Goal: Task Accomplishment & Management: Use online tool/utility

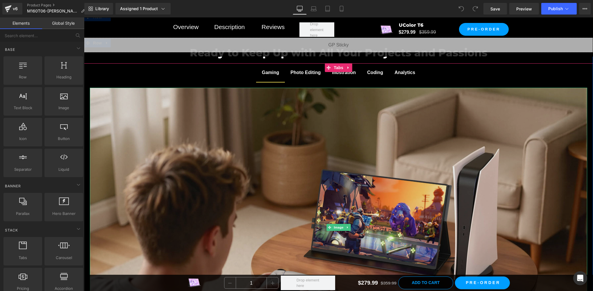
scroll to position [2520, 0]
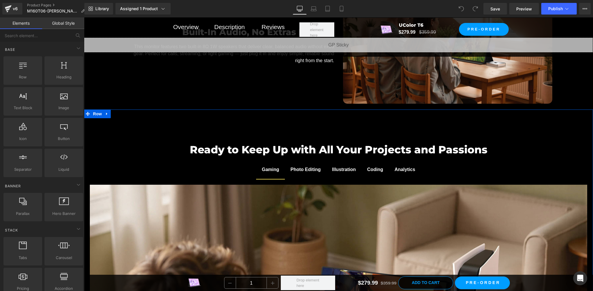
click at [105, 113] on icon at bounding box center [107, 114] width 4 height 4
click at [114, 113] on icon at bounding box center [115, 114] width 4 height 4
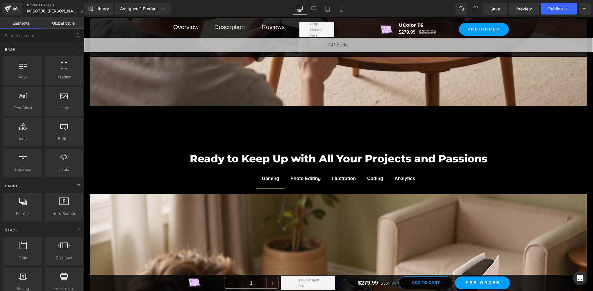
scroll to position [2857, 0]
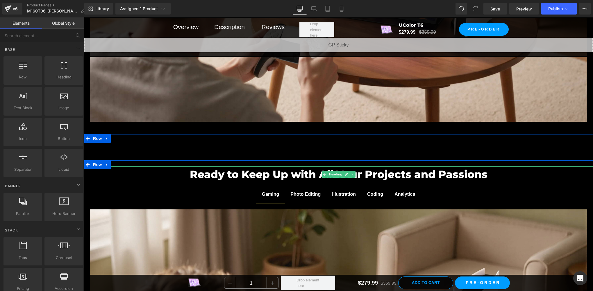
drag, startPoint x: 295, startPoint y: 174, endPoint x: 345, endPoint y: 165, distance: 50.9
click at [295, 174] on h2 "Ready to Keep Up with All Your Projects and Passions" at bounding box center [338, 175] width 509 height 16
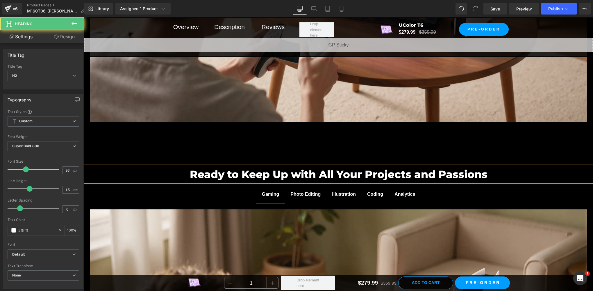
scroll to position [0, 0]
click at [341, 167] on h2 "Ready to Keep Up with All Your Projects and Passions" at bounding box center [338, 175] width 509 height 16
click at [348, 173] on h2 "Ready to Keep Up with All Your Projects and Passions" at bounding box center [338, 175] width 509 height 16
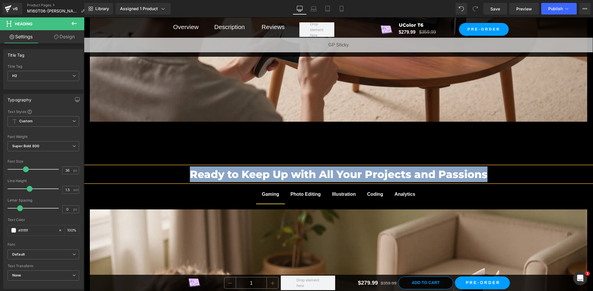
click at [272, 180] on h2 "Ready to Keep Up with All Your Projects and Passions" at bounding box center [338, 175] width 509 height 16
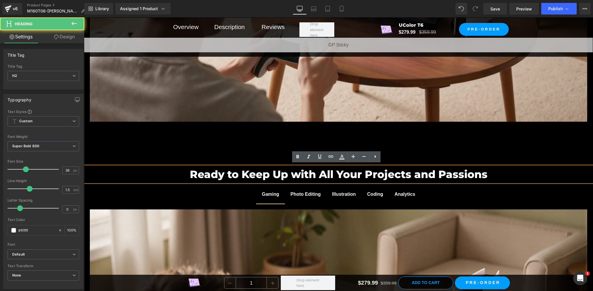
click at [288, 171] on h2 "Ready to Keep Up with All Your Projects and Passions" at bounding box center [338, 175] width 509 height 16
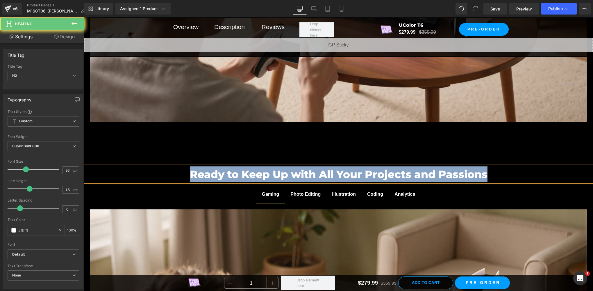
paste div
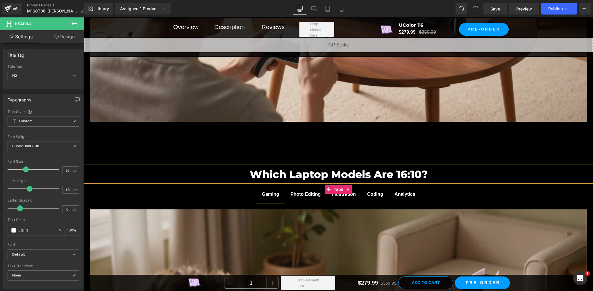
scroll to position [2954, 0]
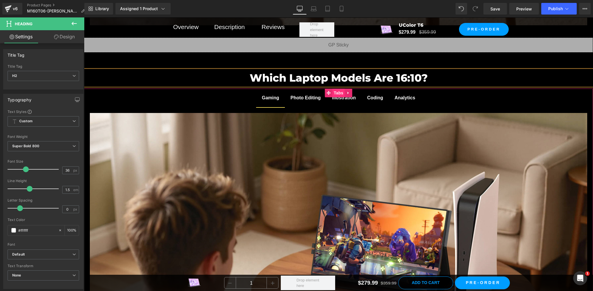
click at [340, 91] on span "Tabs" at bounding box center [338, 93] width 13 height 9
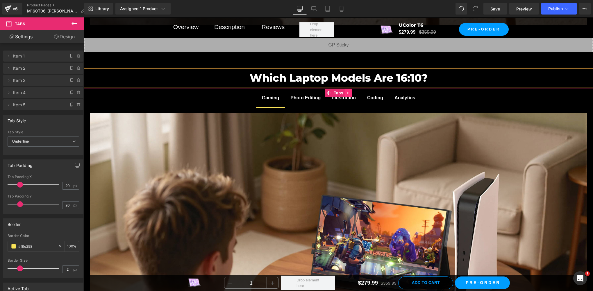
click at [347, 93] on icon at bounding box center [349, 93] width 4 height 4
click at [350, 91] on icon at bounding box center [352, 93] width 4 height 4
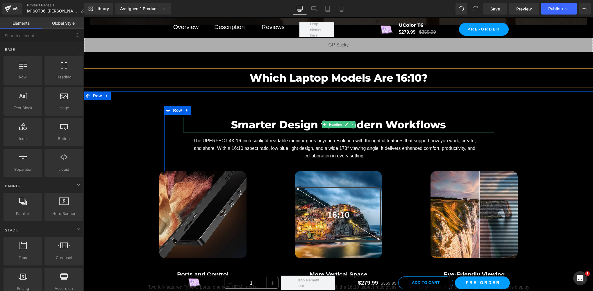
scroll to position [2857, 0]
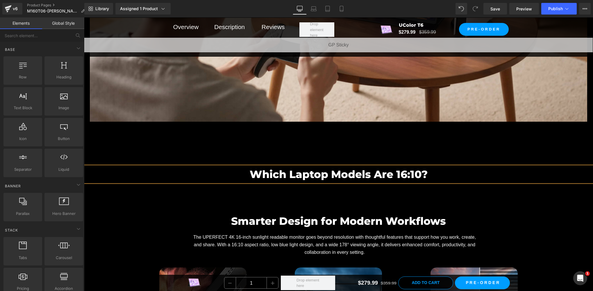
click at [317, 147] on div "Which Laptop Models Are 16:10? Heading Row Row" at bounding box center [338, 161] width 509 height 54
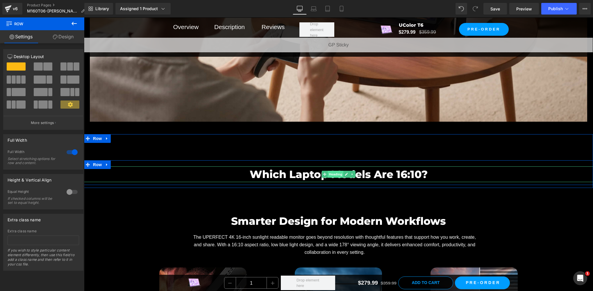
click at [335, 172] on span "Heading" at bounding box center [336, 174] width 16 height 7
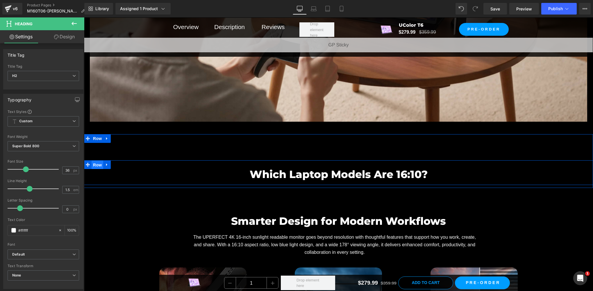
click at [97, 163] on span "Row" at bounding box center [98, 165] width 12 height 9
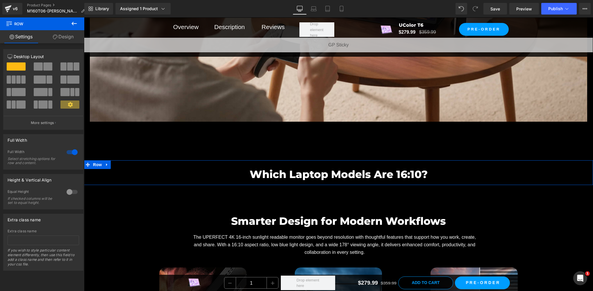
click at [74, 152] on div at bounding box center [72, 152] width 14 height 9
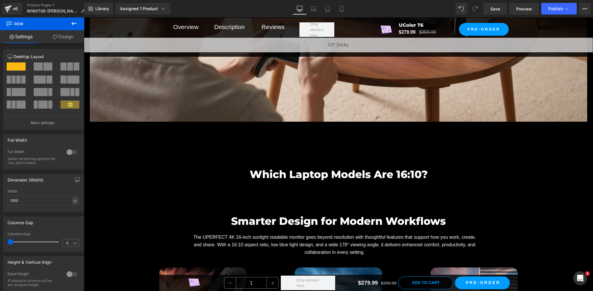
click at [71, 26] on icon at bounding box center [74, 23] width 7 height 7
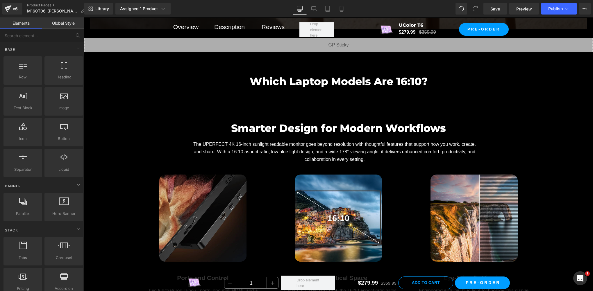
scroll to position [2954, 0]
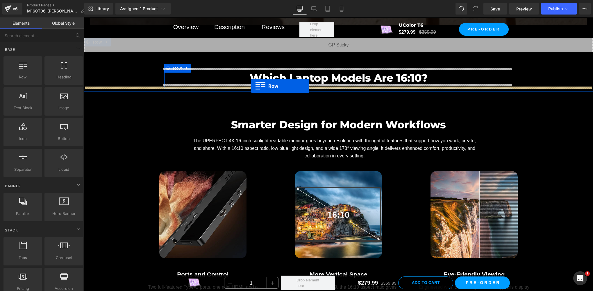
drag, startPoint x: 112, startPoint y: 96, endPoint x: 251, endPoint y: 86, distance: 139.6
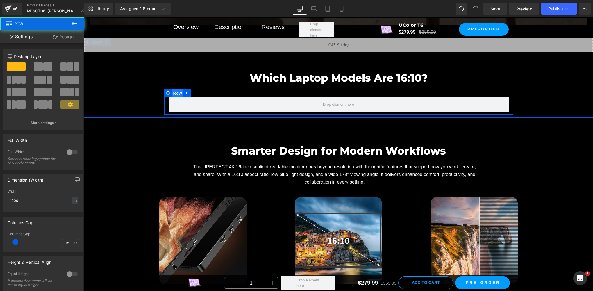
click at [173, 92] on span "Row" at bounding box center [178, 93] width 12 height 9
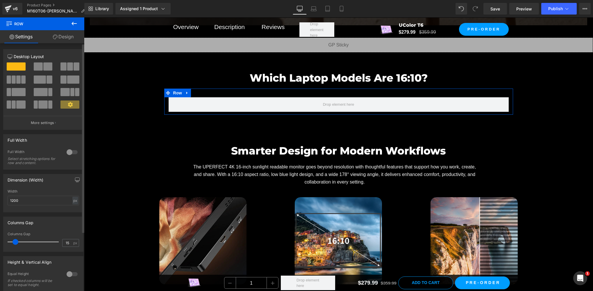
click at [40, 64] on span at bounding box center [38, 67] width 9 height 8
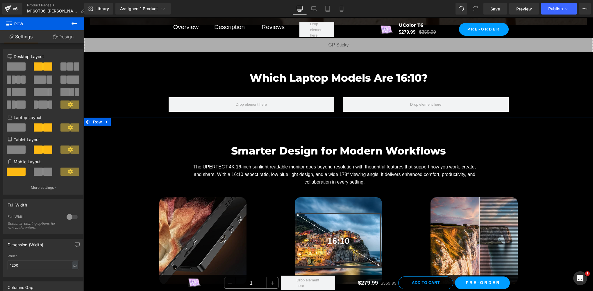
scroll to position [2857, 0]
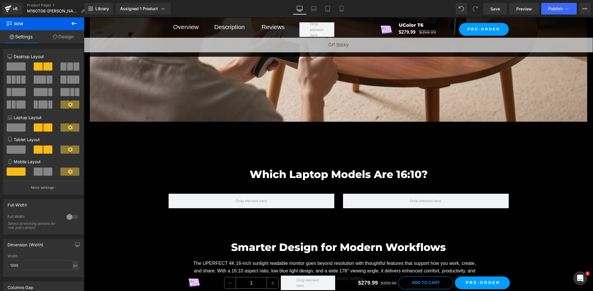
click at [77, 28] on button at bounding box center [74, 23] width 20 height 13
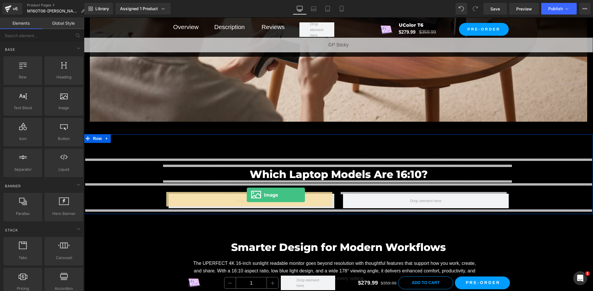
drag, startPoint x: 161, startPoint y: 122, endPoint x: 247, endPoint y: 195, distance: 113.0
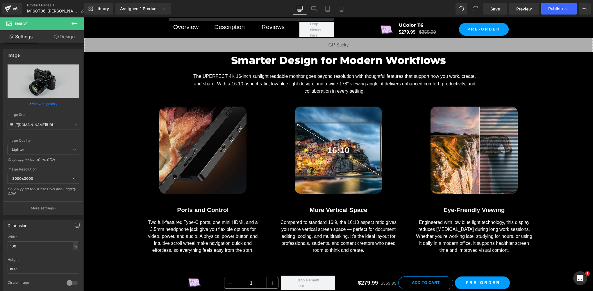
scroll to position [2954, 0]
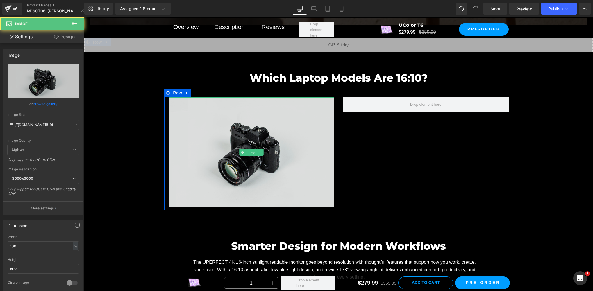
click at [250, 150] on div "Image" at bounding box center [252, 152] width 166 height 110
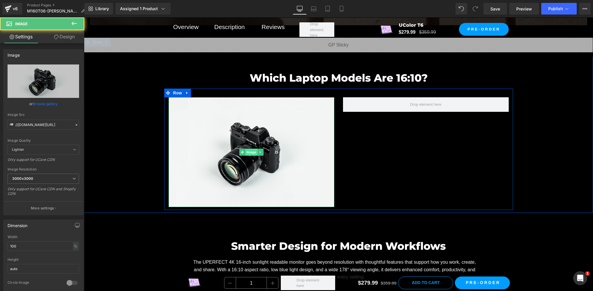
click at [251, 150] on span "Image" at bounding box center [251, 152] width 12 height 7
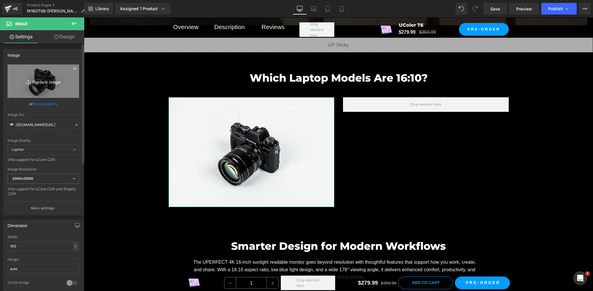
click at [28, 82] on icon at bounding box center [29, 82] width 6 height 6
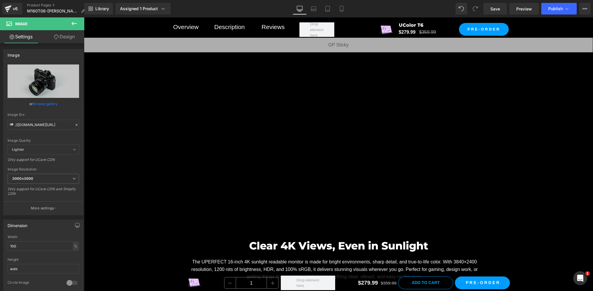
scroll to position [388, 0]
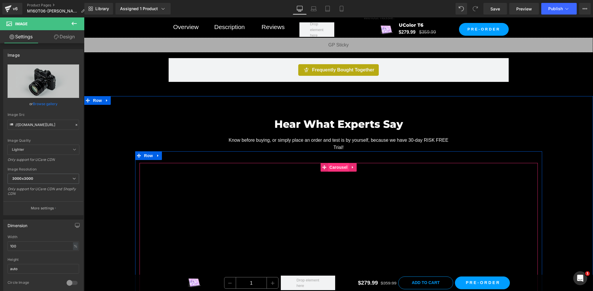
click at [333, 165] on span "Carousel" at bounding box center [338, 167] width 21 height 9
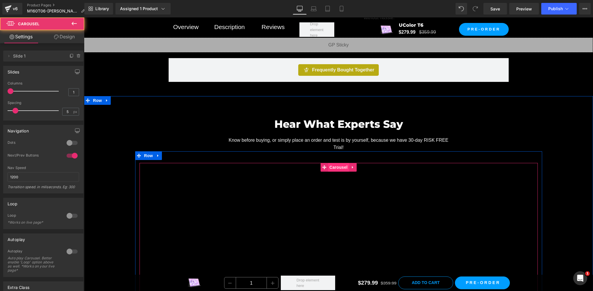
click at [333, 165] on span "Carousel" at bounding box center [338, 167] width 21 height 9
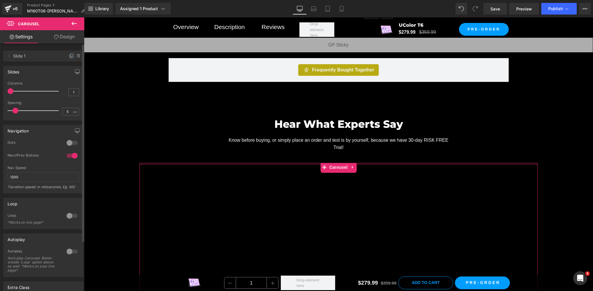
click at [71, 54] on icon at bounding box center [72, 55] width 2 height 3
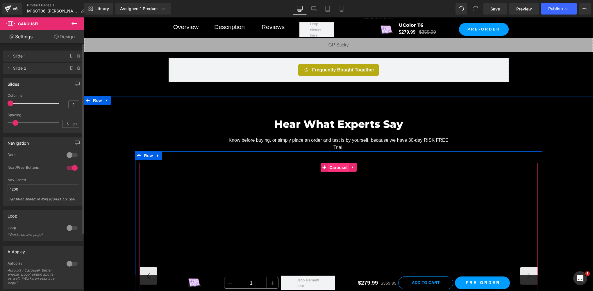
click at [329, 167] on span "Carousel" at bounding box center [338, 167] width 21 height 9
click at [331, 165] on span "Carousel" at bounding box center [338, 167] width 21 height 9
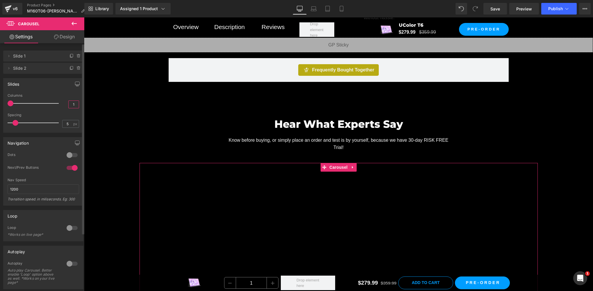
drag, startPoint x: 70, startPoint y: 104, endPoint x: 79, endPoint y: 103, distance: 9.4
click at [79, 103] on div "1 Columns 1 1 Columns 1 1 Columns 1 1 Columns 1 5px Spacing 5 px 5px Spacing 5 …" at bounding box center [43, 113] width 80 height 39
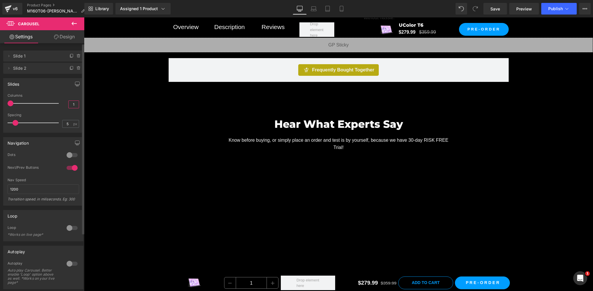
type input "2"
click at [148, 109] on div "Hear What Experts Say Heading Know before buying, or simply place an order and …" at bounding box center [338, 250] width 509 height 284
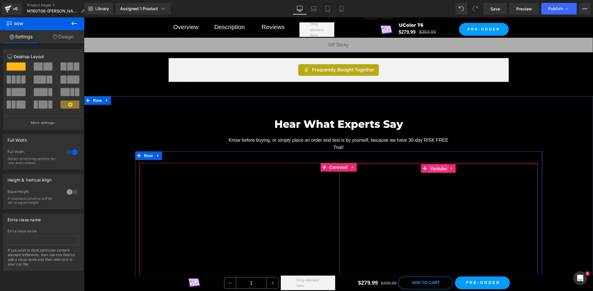
click at [436, 165] on span "Youtube" at bounding box center [438, 169] width 19 height 9
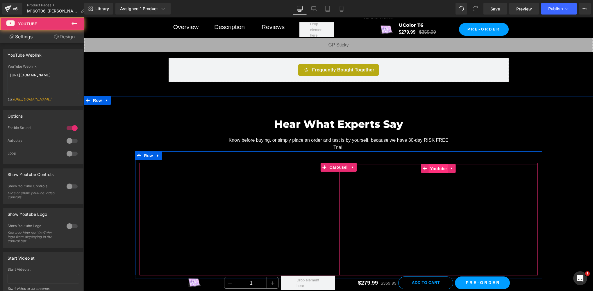
click at [436, 165] on span "Youtube" at bounding box center [438, 169] width 19 height 9
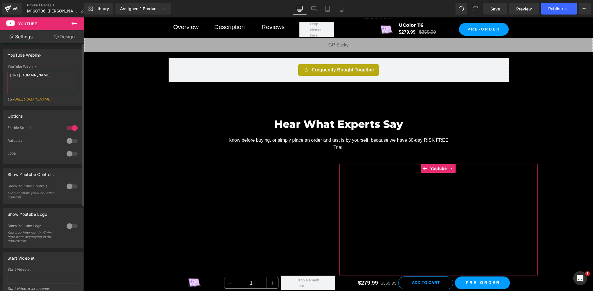
click at [45, 83] on textarea "https://www.youtube.com/watch?v=tHBhoZl6yic" at bounding box center [44, 82] width 72 height 23
paste textarea "8TxyGbueeqM"
type textarea "https://www.youtube.com/watch?v=8TxyGbueeqM"
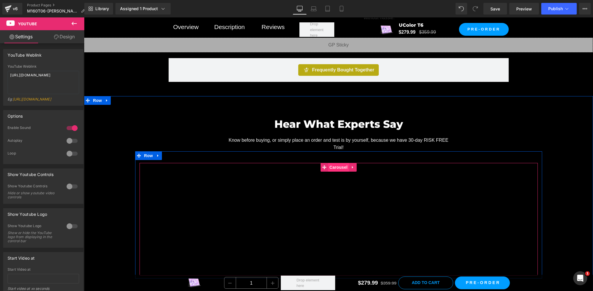
click at [333, 163] on span "Carousel" at bounding box center [338, 167] width 21 height 9
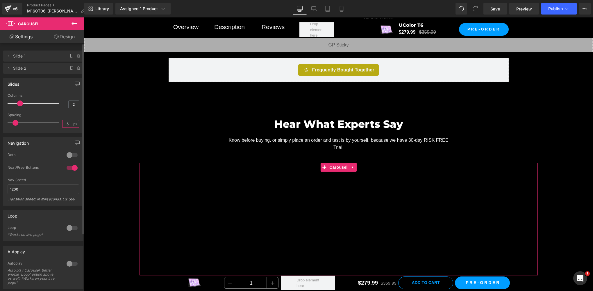
drag, startPoint x: 65, startPoint y: 122, endPoint x: 49, endPoint y: 122, distance: 16.3
click at [49, 122] on div "Spacing 5 px" at bounding box center [44, 122] width 72 height 19
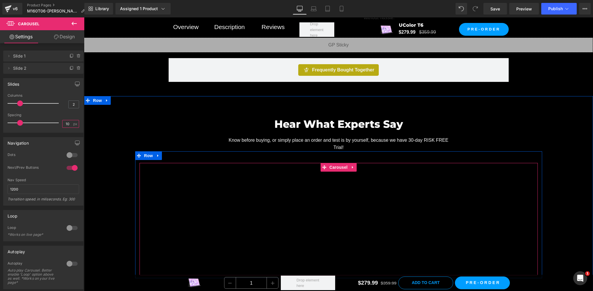
click at [334, 165] on span "Carousel" at bounding box center [338, 167] width 21 height 9
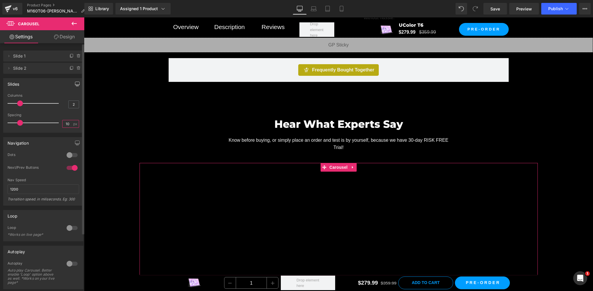
type input "10"
drag, startPoint x: 75, startPoint y: 85, endPoint x: 60, endPoint y: 84, distance: 15.1
click at [75, 85] on icon "button" at bounding box center [77, 85] width 4 height 0
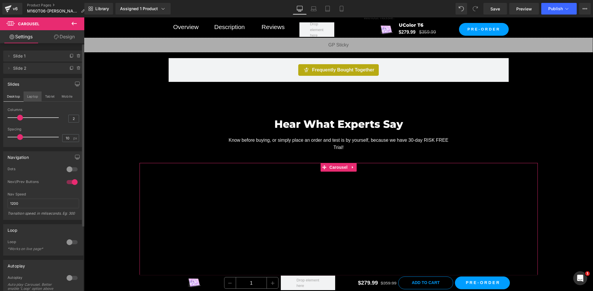
click at [34, 100] on button "Laptop" at bounding box center [33, 97] width 18 height 10
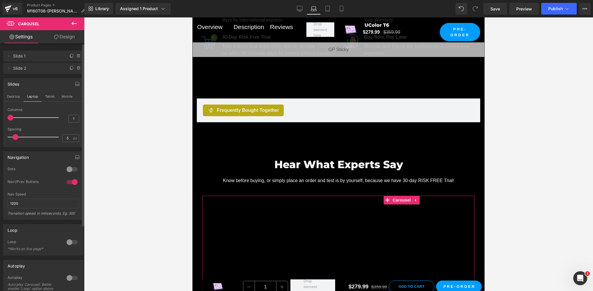
scroll to position [479, 0]
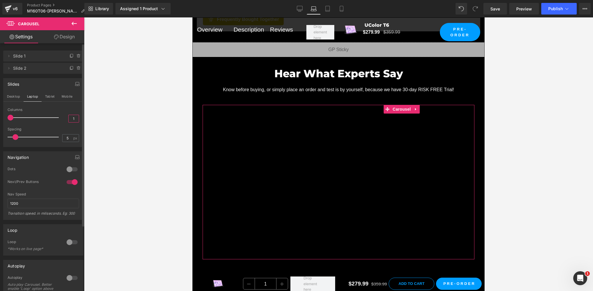
drag, startPoint x: 70, startPoint y: 120, endPoint x: 75, endPoint y: 117, distance: 5.5
click at [75, 117] on input "1" at bounding box center [74, 118] width 10 height 7
type input "2"
click at [52, 95] on button "Tablet" at bounding box center [50, 97] width 17 height 10
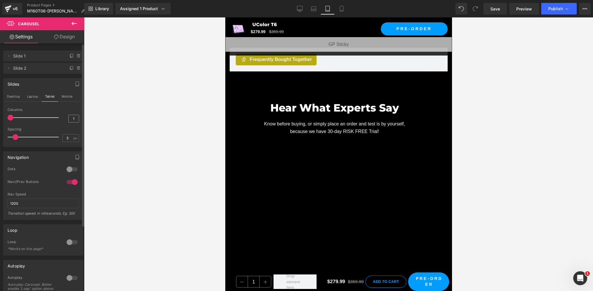
scroll to position [783, 0]
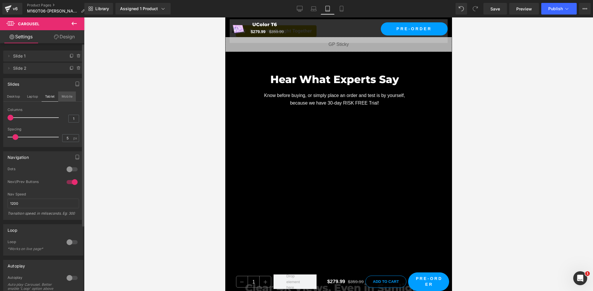
click at [65, 98] on button "Mobile" at bounding box center [67, 97] width 18 height 10
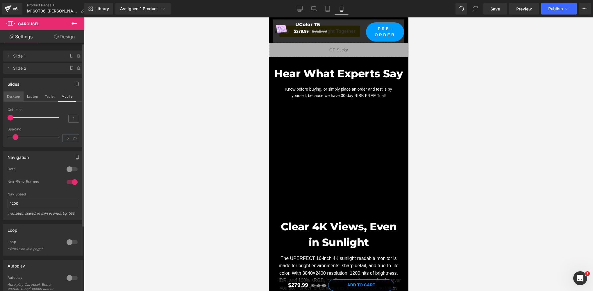
click at [13, 96] on button "Desktop" at bounding box center [13, 97] width 20 height 10
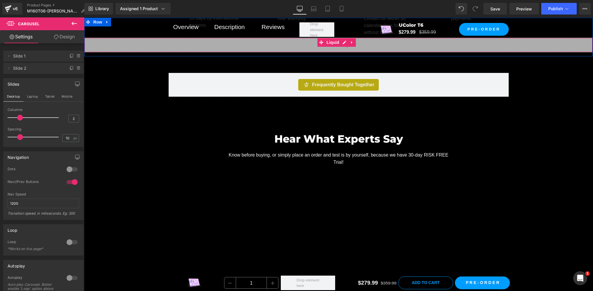
scroll to position [438, 0]
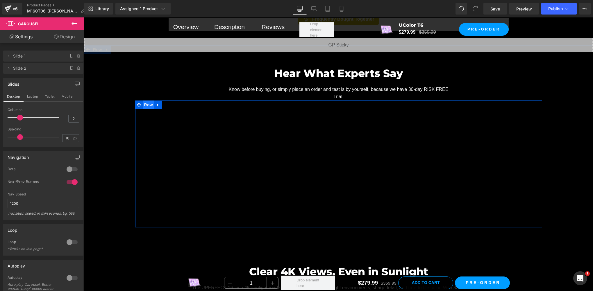
click at [144, 104] on span "Row" at bounding box center [149, 105] width 12 height 9
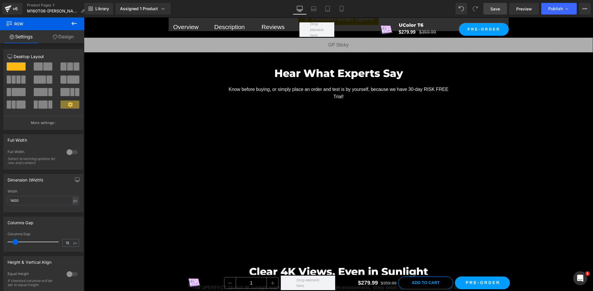
click at [490, 12] on link "Save" at bounding box center [495, 9] width 24 height 12
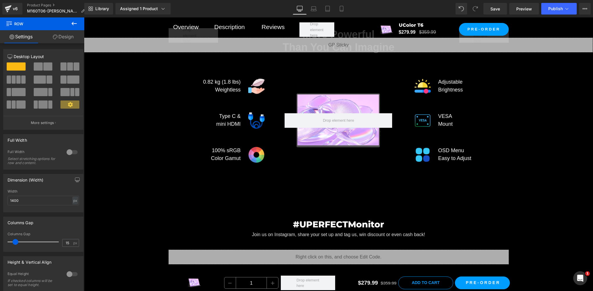
scroll to position [3830, 0]
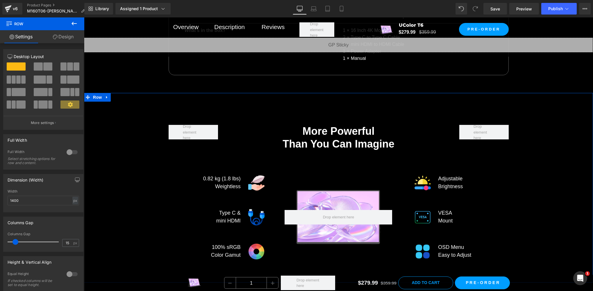
click at [92, 93] on span "Row" at bounding box center [98, 97] width 12 height 9
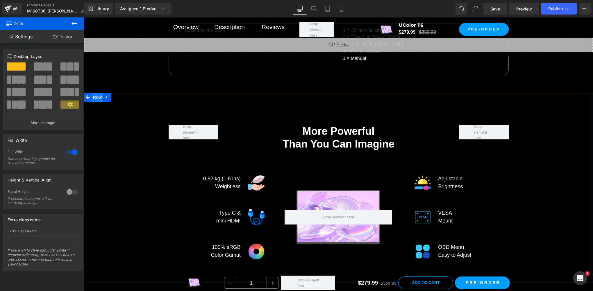
click at [92, 96] on span "Row" at bounding box center [98, 97] width 12 height 9
click at [95, 96] on span "Row" at bounding box center [98, 97] width 12 height 9
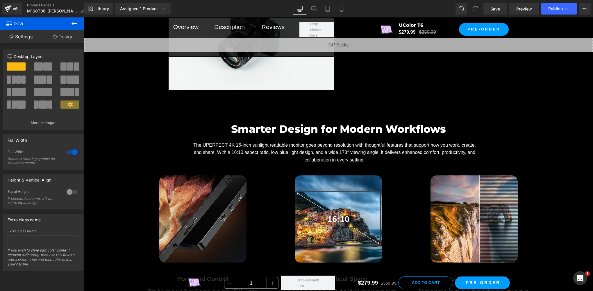
scroll to position [2861, 0]
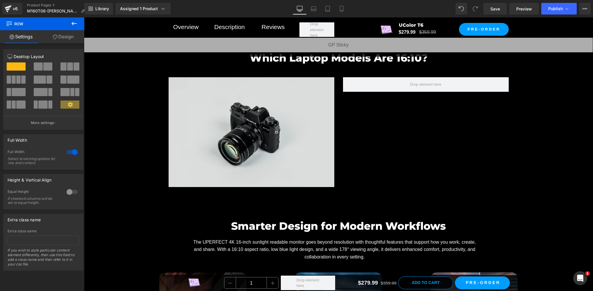
click at [249, 122] on img at bounding box center [252, 132] width 166 height 110
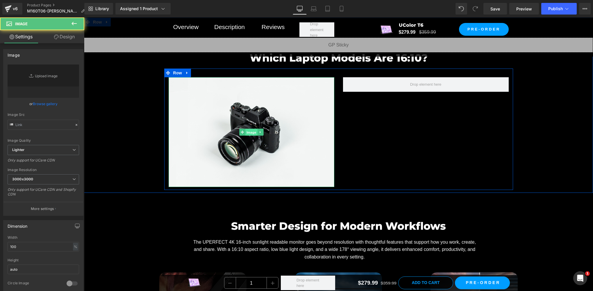
click at [246, 131] on span "Image" at bounding box center [251, 132] width 12 height 7
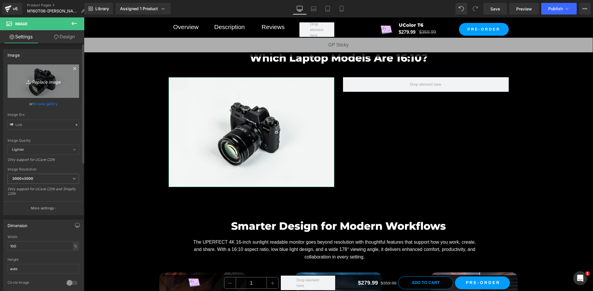
click at [38, 84] on icon "Replace Image" at bounding box center [43, 81] width 47 height 7
type input "C:\fakepath\2.webp"
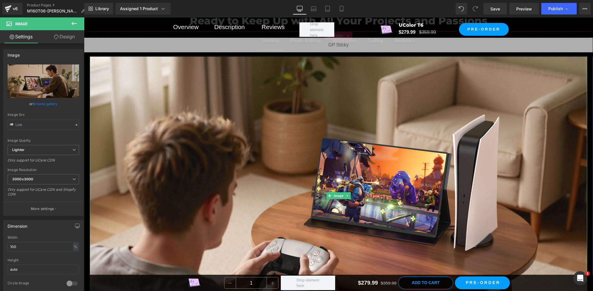
scroll to position [2474, 0]
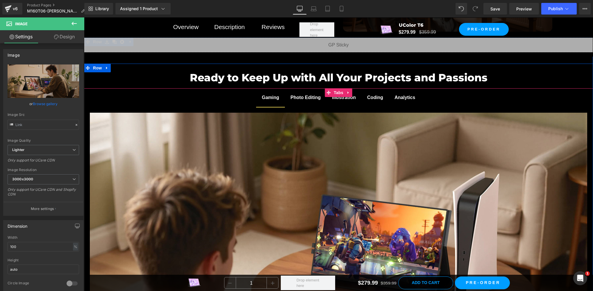
click at [301, 102] on span "Photo Editing Text Block" at bounding box center [306, 97] width 42 height 19
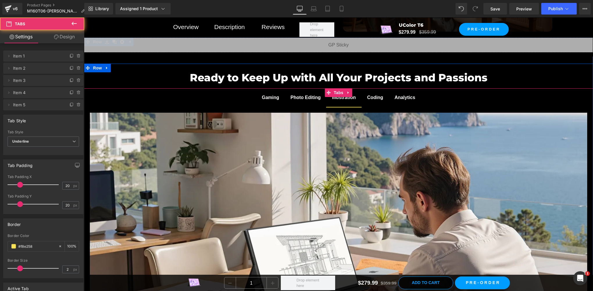
click at [344, 103] on span "Illustration Text Block" at bounding box center [343, 97] width 35 height 19
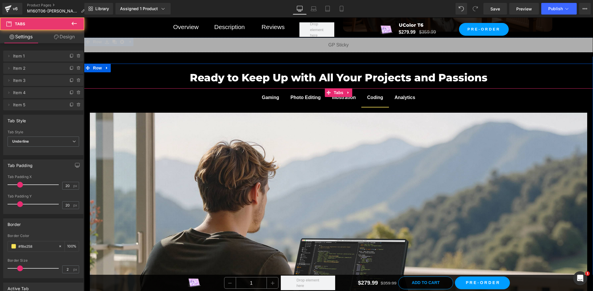
click at [373, 104] on span "Coding Text Block" at bounding box center [375, 97] width 28 height 19
click at [398, 105] on span "Analytics Text Block" at bounding box center [405, 97] width 32 height 19
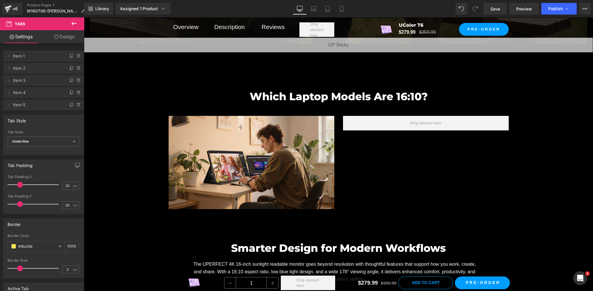
scroll to position [2764, 0]
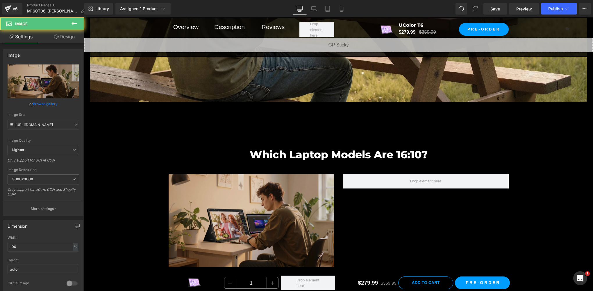
click at [210, 224] on img at bounding box center [252, 220] width 166 height 93
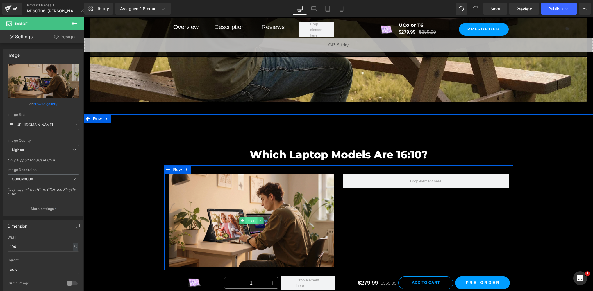
click at [251, 218] on span "Image" at bounding box center [251, 220] width 12 height 7
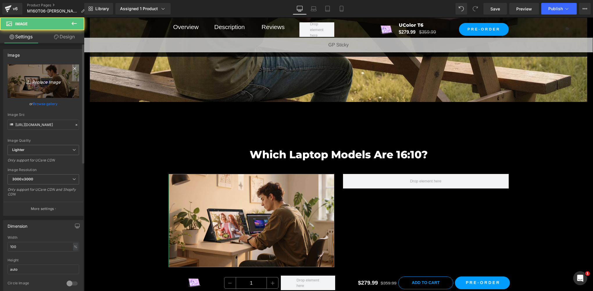
click at [31, 87] on link "Replace Image" at bounding box center [44, 81] width 72 height 33
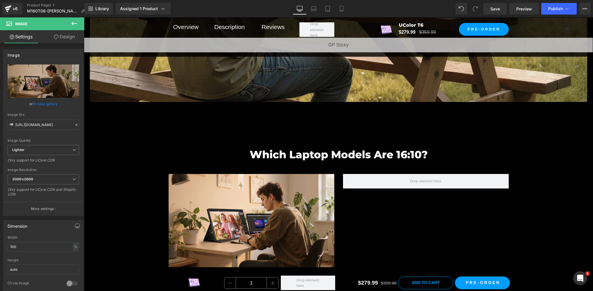
click at [76, 23] on icon at bounding box center [74, 23] width 7 height 7
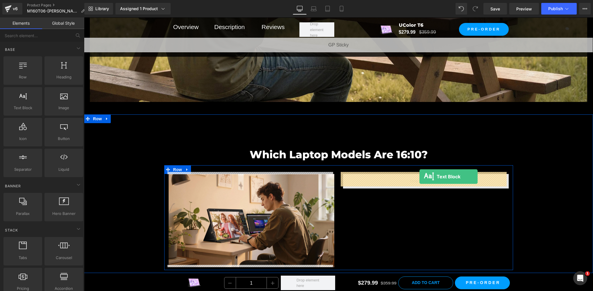
drag, startPoint x: 108, startPoint y: 123, endPoint x: 420, endPoint y: 177, distance: 315.7
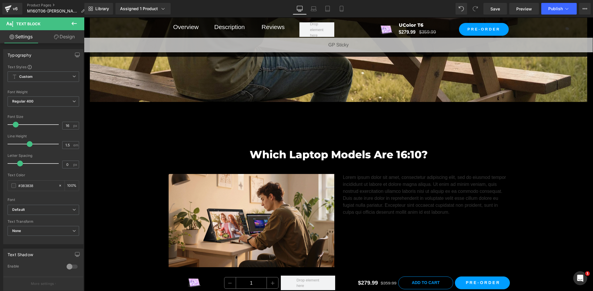
click at [72, 25] on icon at bounding box center [74, 23] width 7 height 7
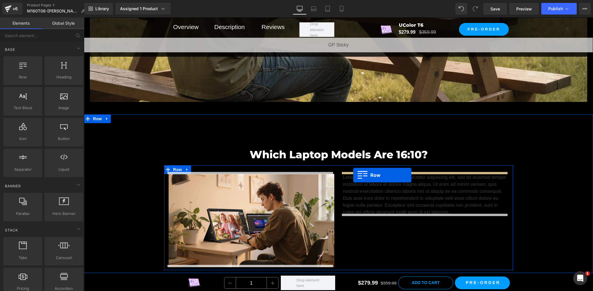
drag, startPoint x: 113, startPoint y: 96, endPoint x: 353, endPoint y: 175, distance: 253.2
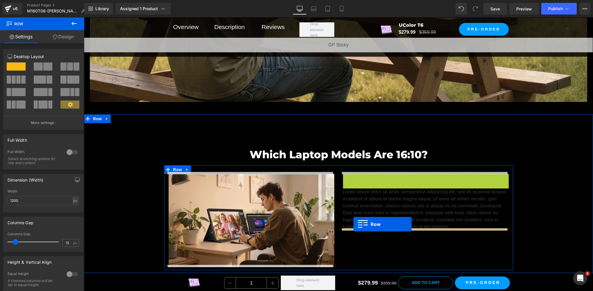
drag, startPoint x: 344, startPoint y: 177, endPoint x: 354, endPoint y: 225, distance: 48.6
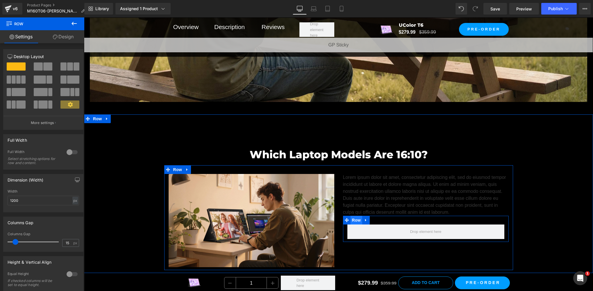
click at [352, 216] on span "Row" at bounding box center [357, 220] width 12 height 9
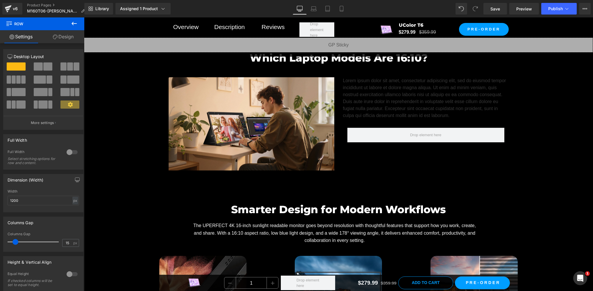
click at [80, 25] on button at bounding box center [74, 23] width 20 height 13
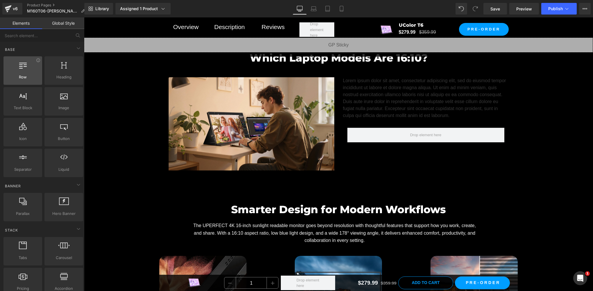
drag, startPoint x: 39, startPoint y: 87, endPoint x: 28, endPoint y: 80, distance: 12.3
click at [38, 86] on div "Text Block texts, paragraphs, contents, blocks" at bounding box center [22, 101] width 41 height 31
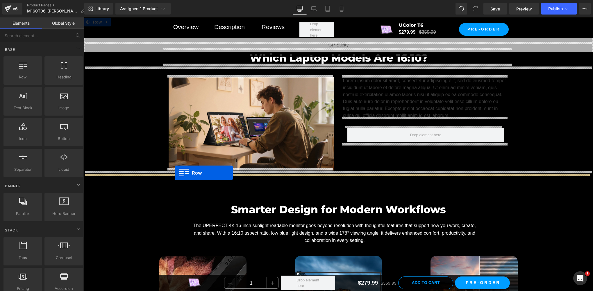
drag, startPoint x: 113, startPoint y: 97, endPoint x: 175, endPoint y: 173, distance: 98.1
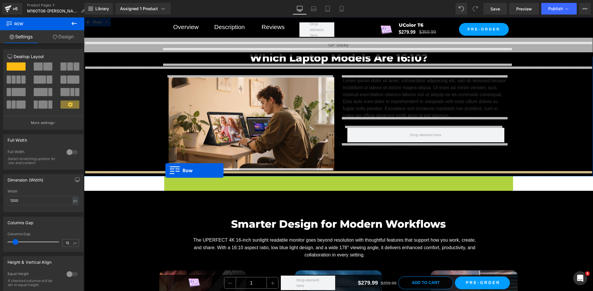
drag, startPoint x: 167, startPoint y: 179, endPoint x: 165, endPoint y: 171, distance: 8.5
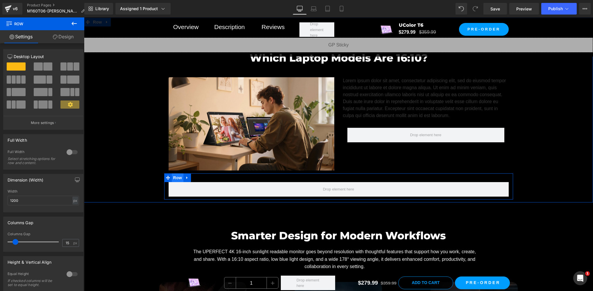
click at [176, 176] on span "Row" at bounding box center [178, 178] width 12 height 9
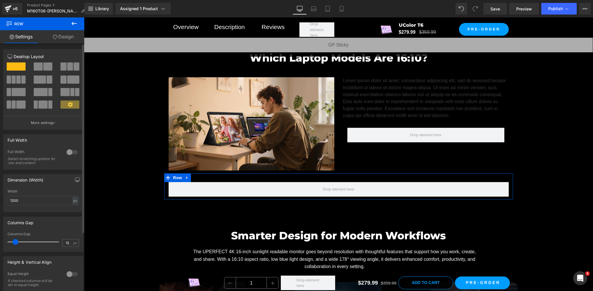
click at [43, 69] on span at bounding box center [47, 67] width 9 height 8
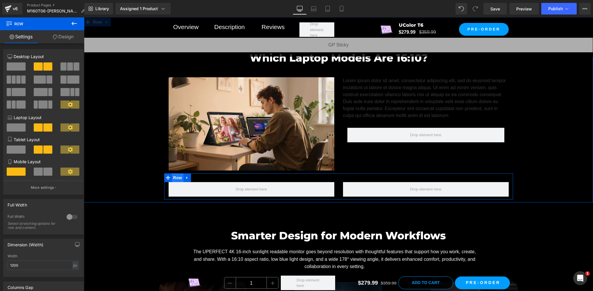
click at [173, 175] on span "Row" at bounding box center [178, 178] width 12 height 9
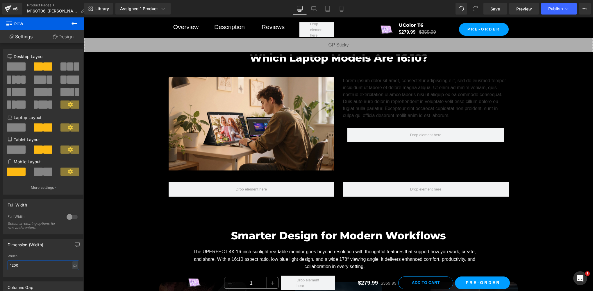
drag, startPoint x: 26, startPoint y: 270, endPoint x: -1, endPoint y: 264, distance: 27.9
click at [0, 264] on html "Row You are previewing how the will restyle your page. You can not edit Element…" at bounding box center [296, 145] width 593 height 291
type input "1400"
click at [72, 26] on icon at bounding box center [74, 23] width 7 height 7
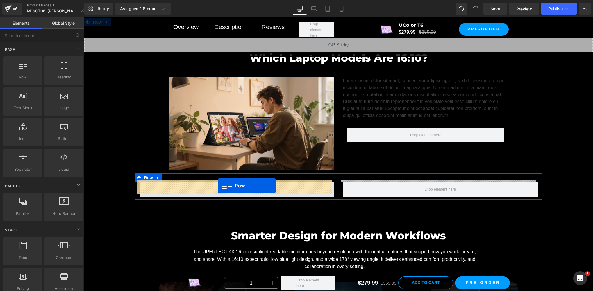
drag, startPoint x: 100, startPoint y: 94, endPoint x: 218, endPoint y: 186, distance: 149.4
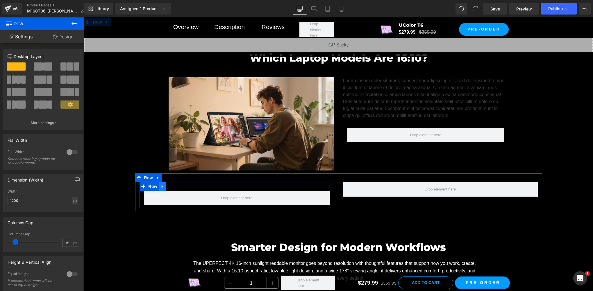
click at [162, 185] on link at bounding box center [163, 186] width 8 height 9
click at [176, 185] on icon at bounding box center [178, 186] width 4 height 4
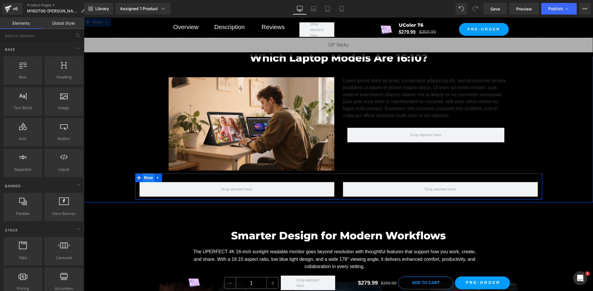
click at [143, 177] on span "Row" at bounding box center [149, 178] width 12 height 9
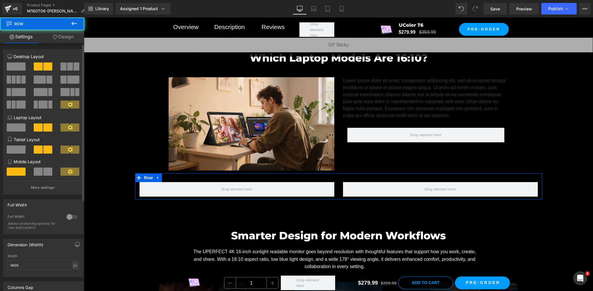
click at [16, 68] on span at bounding box center [16, 67] width 19 height 8
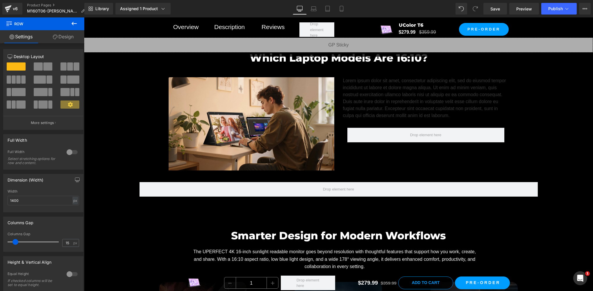
click at [69, 24] on button at bounding box center [74, 23] width 20 height 13
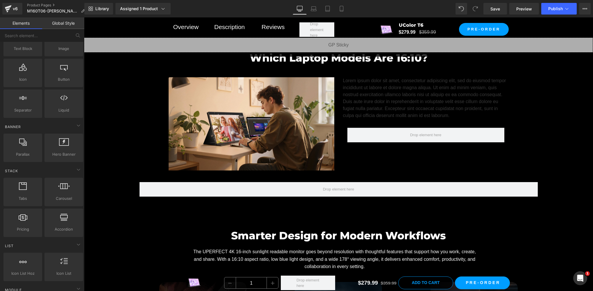
scroll to position [0, 0]
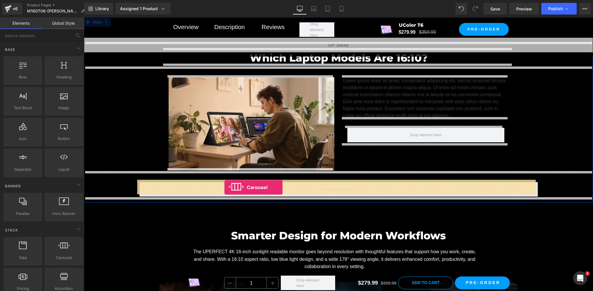
drag, startPoint x: 151, startPoint y: 270, endPoint x: 224, endPoint y: 188, distance: 110.0
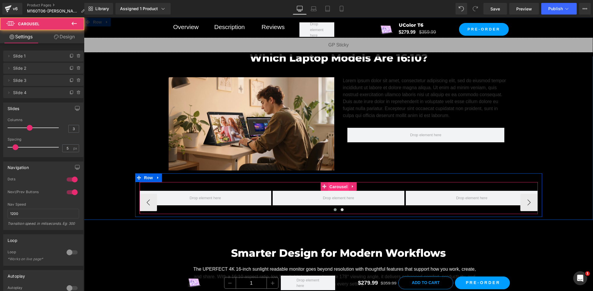
click at [342, 183] on span "Carousel" at bounding box center [338, 187] width 21 height 9
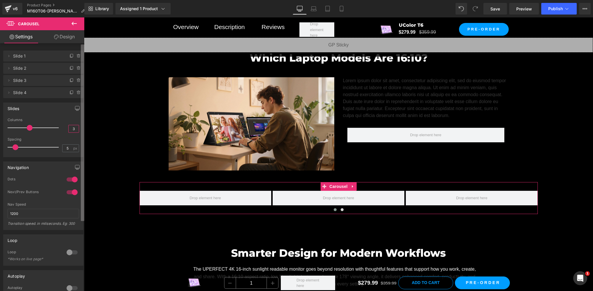
drag, startPoint x: 69, startPoint y: 130, endPoint x: 82, endPoint y: 130, distance: 12.8
click at [82, 130] on div "Delete Cancel Slide 1 Slide 1 Name Slide 1 Delete Cancel Slide 2 Slide 2 Name S…" at bounding box center [42, 168] width 84 height 251
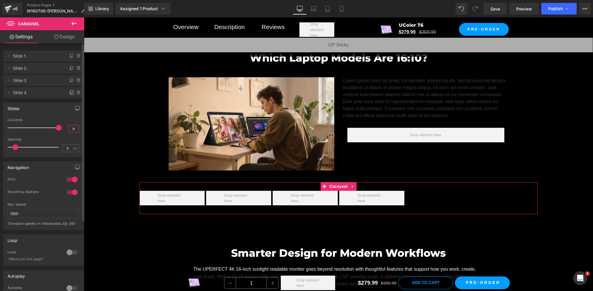
type input "6"
click at [69, 92] on icon at bounding box center [71, 92] width 5 height 5
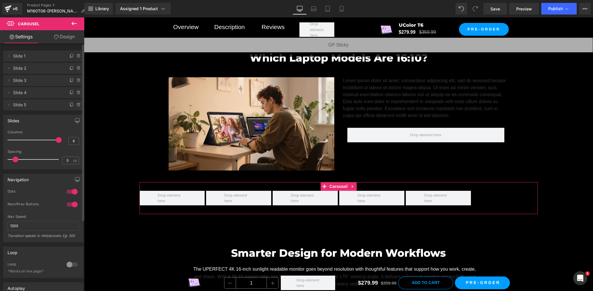
click at [69, 92] on icon at bounding box center [71, 92] width 5 height 5
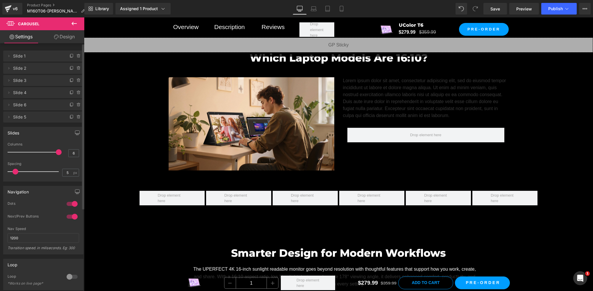
click at [77, 26] on icon at bounding box center [74, 23] width 7 height 7
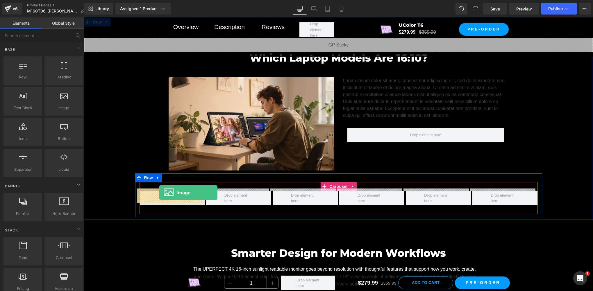
drag, startPoint x: 149, startPoint y: 125, endPoint x: 159, endPoint y: 193, distance: 69.0
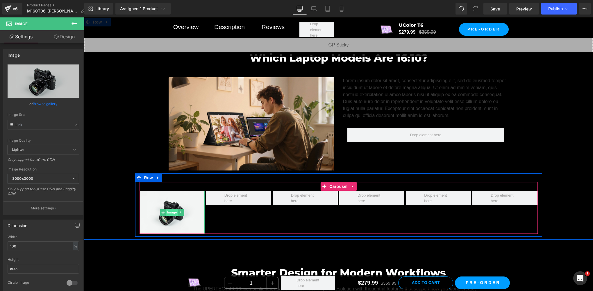
click at [167, 211] on span "Image" at bounding box center [172, 212] width 12 height 7
click at [170, 210] on span "Image" at bounding box center [172, 212] width 12 height 7
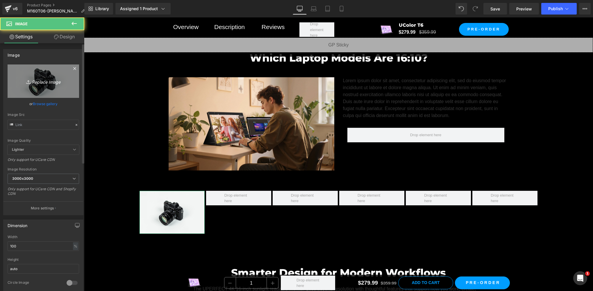
click at [41, 85] on link "Replace Image" at bounding box center [44, 81] width 72 height 33
type input "C:\fakepath\Branding_lenovo-logo_lenovologoposred_low_res.png"
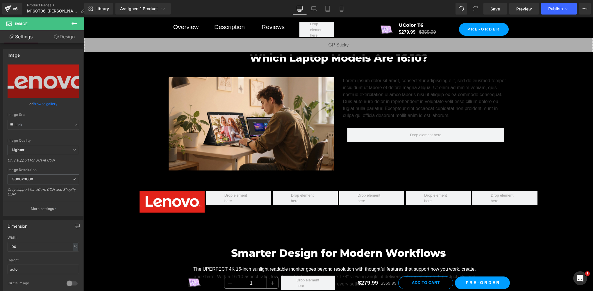
click at [72, 24] on icon at bounding box center [74, 23] width 5 height 3
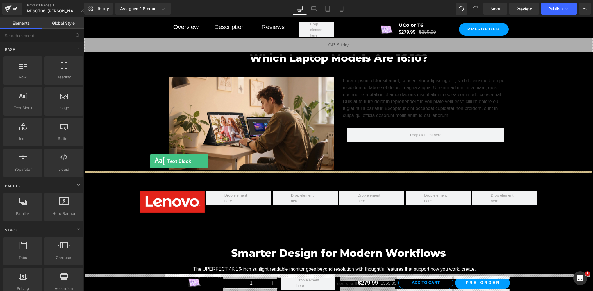
drag, startPoint x: 105, startPoint y: 123, endPoint x: 147, endPoint y: 180, distance: 71.0
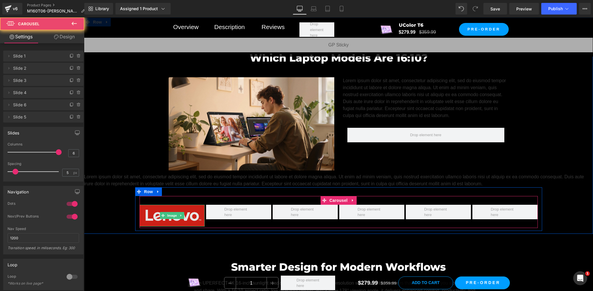
click at [153, 219] on div "Image ‹ › Carousel" at bounding box center [339, 212] width 398 height 32
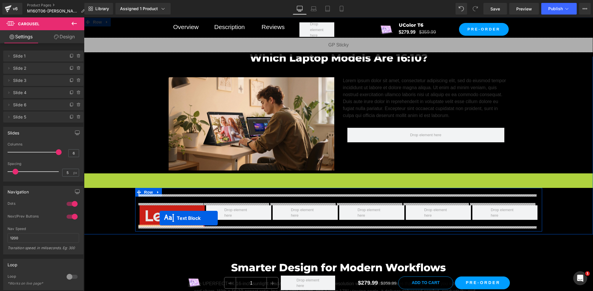
drag, startPoint x: 322, startPoint y: 177, endPoint x: 159, endPoint y: 219, distance: 168.0
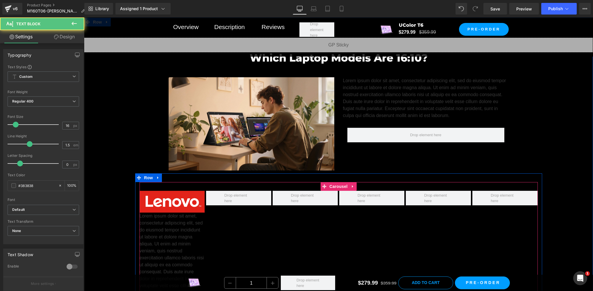
scroll to position [2958, 0]
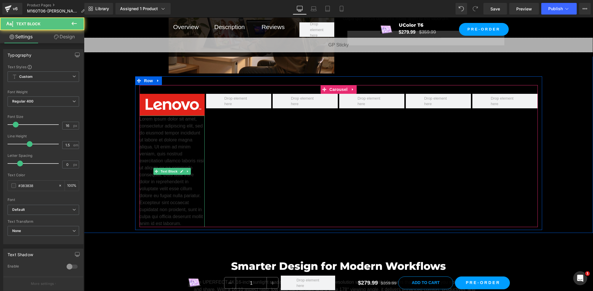
click at [179, 144] on p "Lorem ipsum dolor sit amet, consectetur adipiscing elit, sed do eiusmod tempor …" at bounding box center [172, 172] width 65 height 112
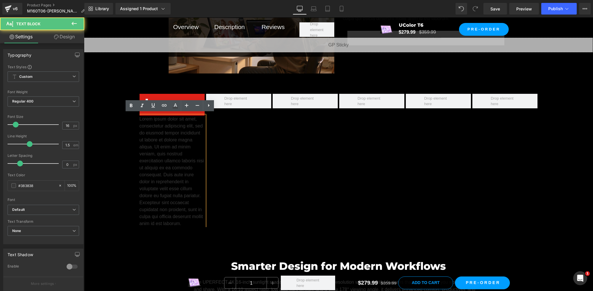
click at [160, 154] on p "Lorem ipsum dolor sit amet, consectetur adipiscing elit, sed do eiusmod tempor …" at bounding box center [172, 172] width 65 height 112
click at [226, 157] on div "Image Lorem ipsum dolor sit amet, consectetur adipiscing elit, sed do eiusmod t…" at bounding box center [340, 160] width 400 height 133
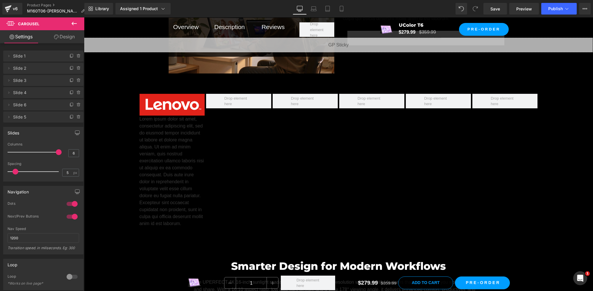
click at [176, 159] on p "Lorem ipsum dolor sit amet, consectetur adipiscing elit, sed do eiusmod tempor …" at bounding box center [172, 172] width 65 height 112
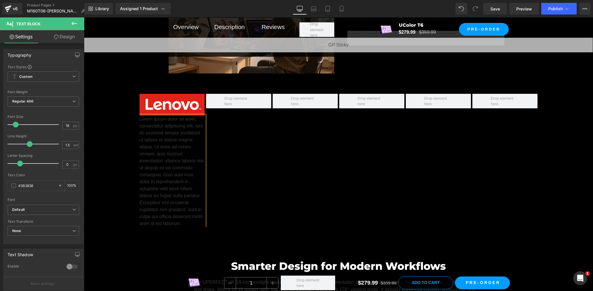
click at [178, 172] on p "Lorem ipsum dolor sit amet, consectetur adipiscing elit, sed do eiusmod tempor …" at bounding box center [172, 172] width 65 height 112
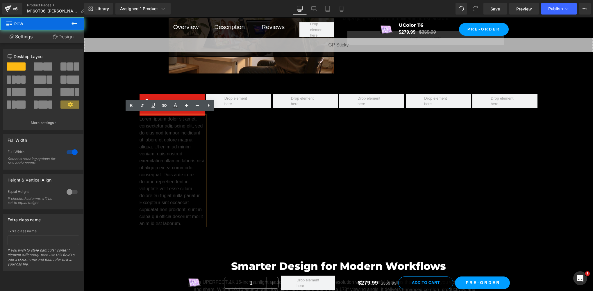
click at [120, 155] on div "Which Laptop Models Are 16:10? Heading Row Image Lorem ipsum dolor sit amet, co…" at bounding box center [338, 88] width 509 height 283
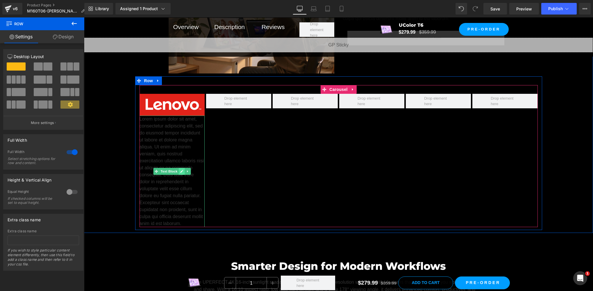
click at [180, 170] on icon at bounding box center [181, 171] width 3 height 3
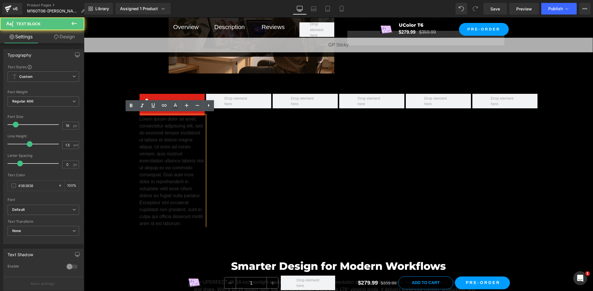
click at [180, 169] on p "Lorem ipsum dolor sit amet, consectetur adipiscing elit, sed do eiusmod tempor …" at bounding box center [172, 172] width 65 height 112
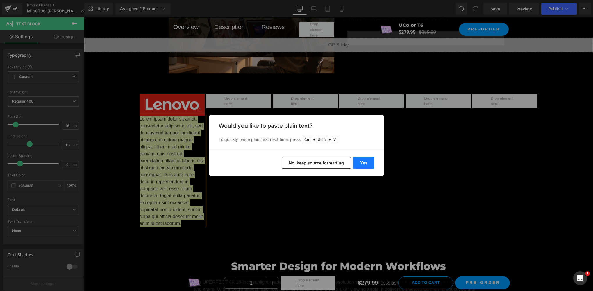
click at [368, 165] on button "Yes" at bounding box center [363, 163] width 21 height 12
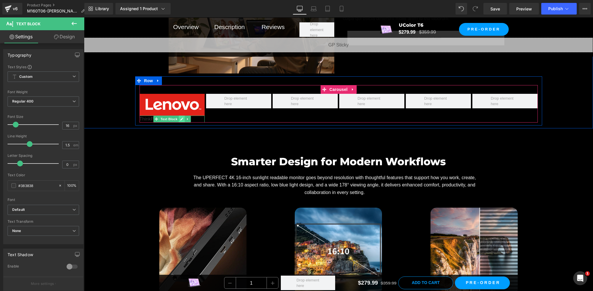
click at [180, 117] on icon at bounding box center [181, 118] width 3 height 3
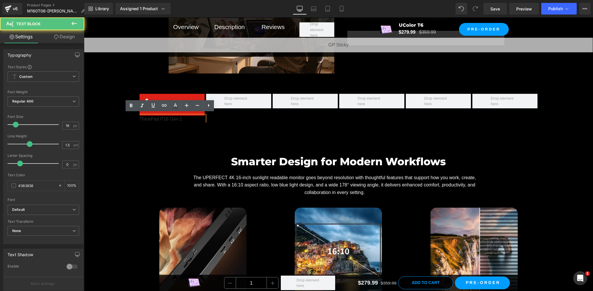
click at [186, 118] on p "ThinkPad P16 Gen 2" at bounding box center [172, 119] width 65 height 7
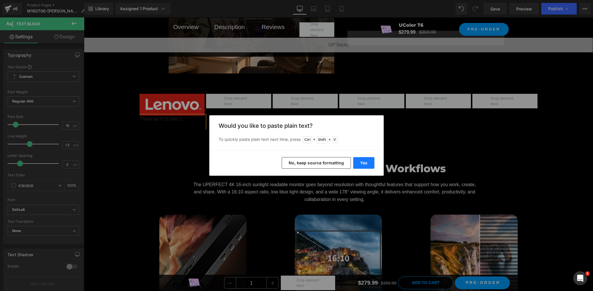
click at [366, 162] on button "Yes" at bounding box center [363, 163] width 21 height 12
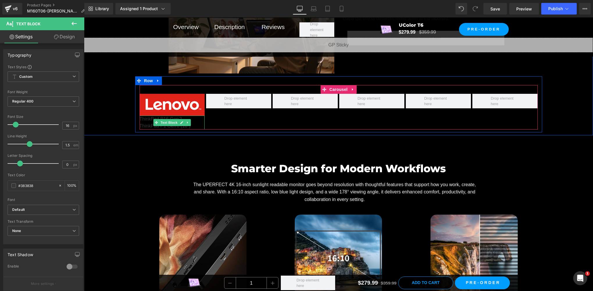
click at [190, 124] on p "ThinkPad P1 Gen 6 (16″)" at bounding box center [172, 126] width 65 height 7
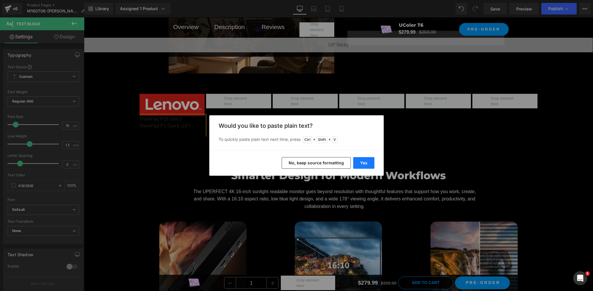
click at [360, 163] on button "Yes" at bounding box center [363, 163] width 21 height 12
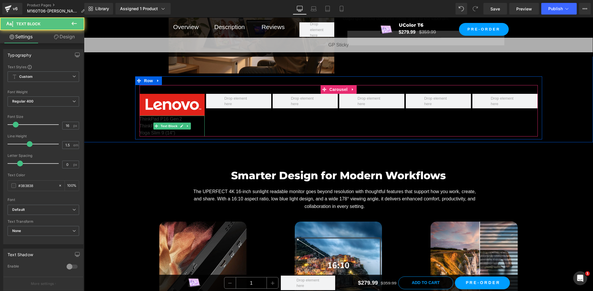
click at [178, 133] on p "Yoga Slim 9 (14″)" at bounding box center [172, 133] width 65 height 7
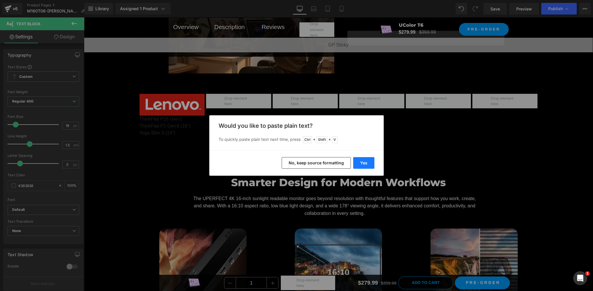
click at [361, 162] on button "Yes" at bounding box center [363, 163] width 21 height 12
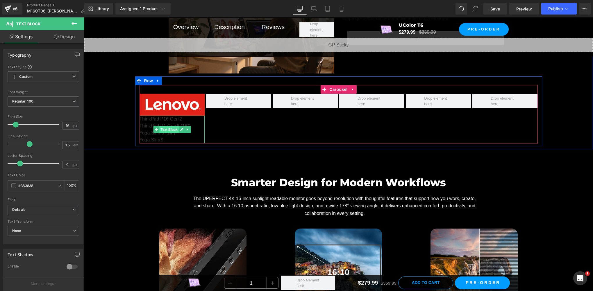
click at [164, 129] on span "Text Block" at bounding box center [168, 129] width 19 height 7
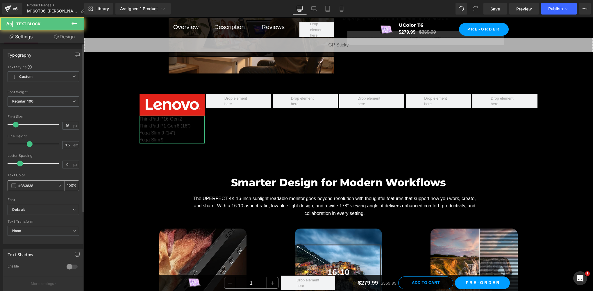
click at [15, 184] on span at bounding box center [13, 185] width 5 height 5
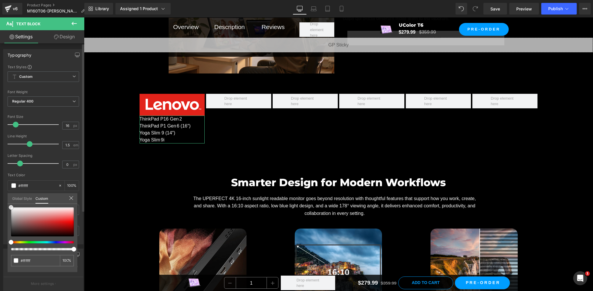
drag, startPoint x: 18, startPoint y: 212, endPoint x: 3, endPoint y: 193, distance: 24.5
click at [4, 197] on div "Typography Text Styles Custom Custom Setup Global Style Custom Setup Global Sty…" at bounding box center [43, 145] width 87 height 200
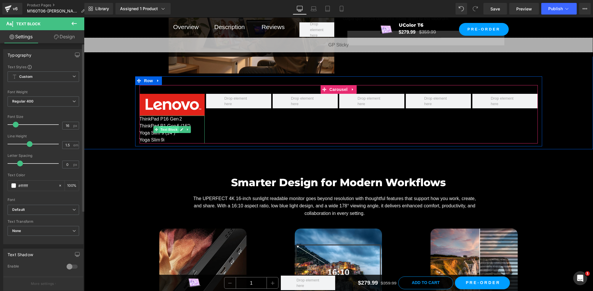
click at [163, 128] on span "Text Block" at bounding box center [168, 129] width 19 height 7
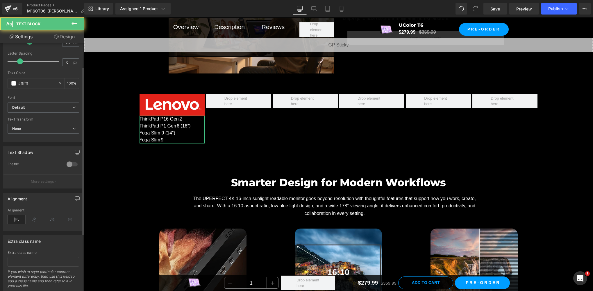
scroll to position [119, 0]
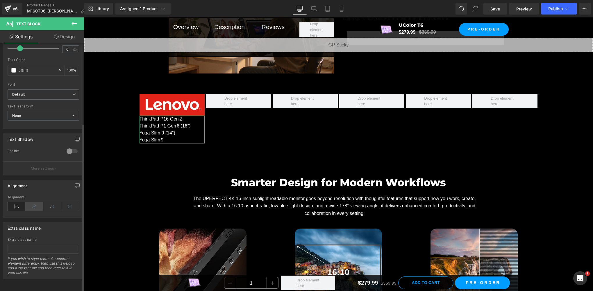
click at [31, 203] on icon at bounding box center [35, 206] width 18 height 9
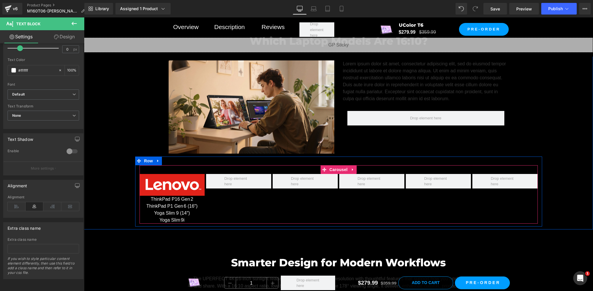
scroll to position [2861, 0]
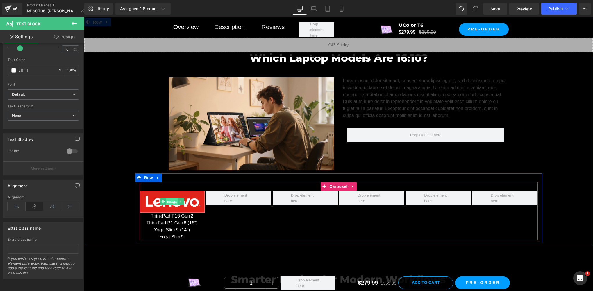
click at [170, 200] on span "Image" at bounding box center [172, 202] width 12 height 7
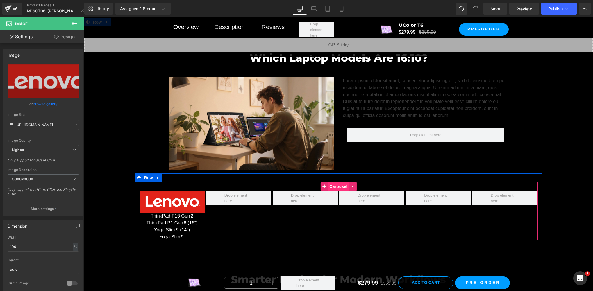
click at [338, 182] on span "Carousel" at bounding box center [338, 186] width 21 height 9
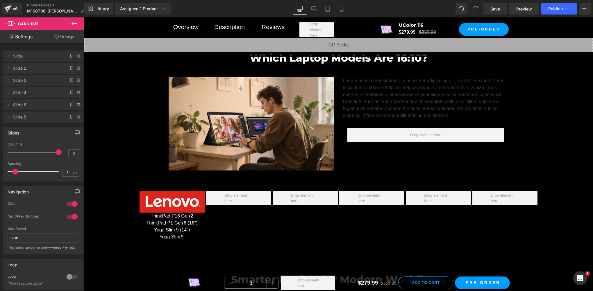
drag, startPoint x: 74, startPoint y: 22, endPoint x: 75, endPoint y: 35, distance: 12.5
click at [74, 22] on icon at bounding box center [74, 23] width 7 height 7
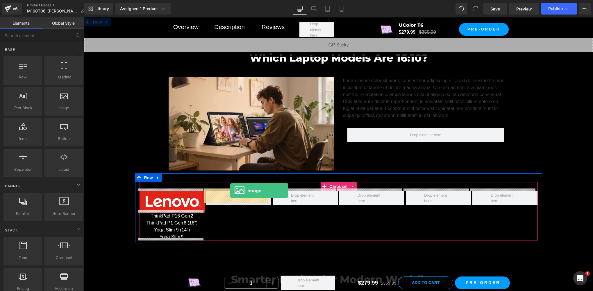
drag, startPoint x: 148, startPoint y: 122, endPoint x: 229, endPoint y: 193, distance: 108.0
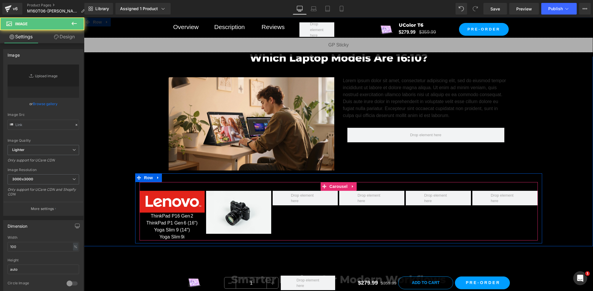
click at [233, 197] on div "Image" at bounding box center [238, 212] width 65 height 43
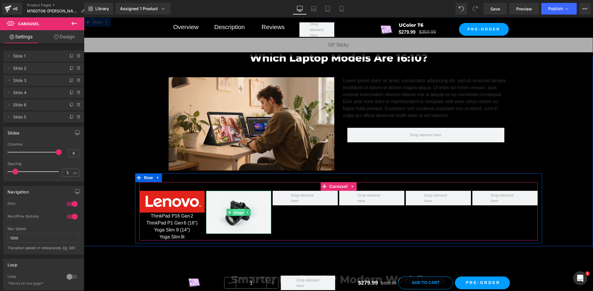
click at [236, 209] on span "Image" at bounding box center [239, 212] width 12 height 7
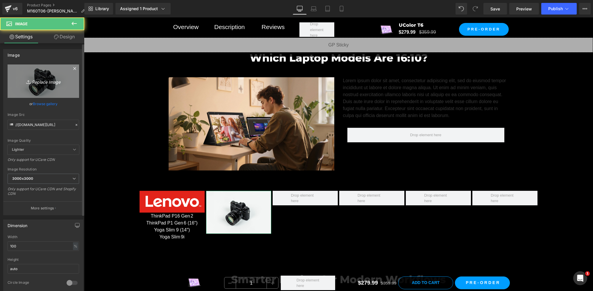
click at [38, 79] on icon "Replace Image" at bounding box center [43, 81] width 47 height 7
type input "C:\fakepath\Dell-Transparent-PNG.png"
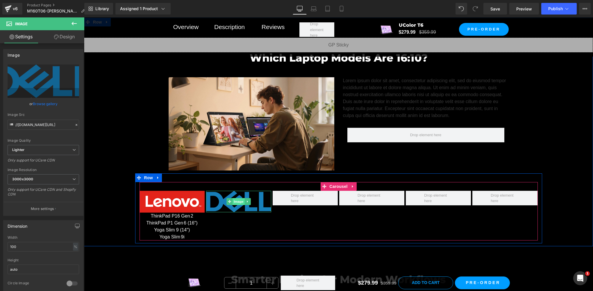
click at [238, 200] on span "Image" at bounding box center [239, 201] width 12 height 7
click at [186, 225] on icon at bounding box center [187, 226] width 3 height 3
click at [183, 226] on icon at bounding box center [184, 226] width 3 height 3
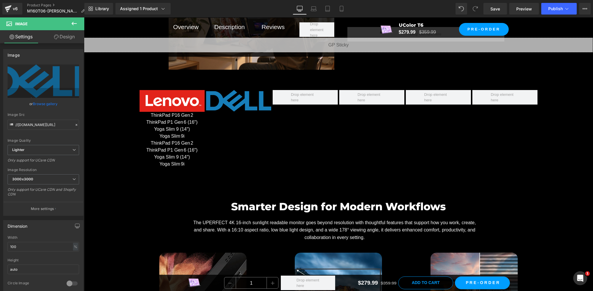
scroll to position [2865, 0]
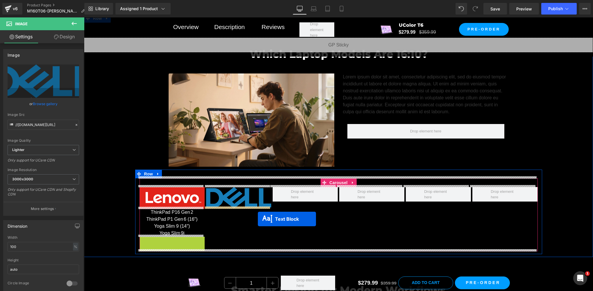
drag, startPoint x: 164, startPoint y: 249, endPoint x: 258, endPoint y: 219, distance: 98.7
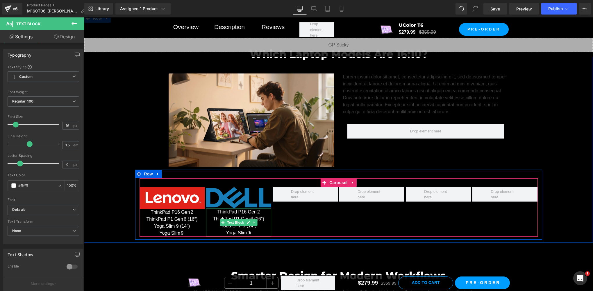
click at [239, 226] on p "Yoga Slim 9 (14″)" at bounding box center [238, 226] width 65 height 7
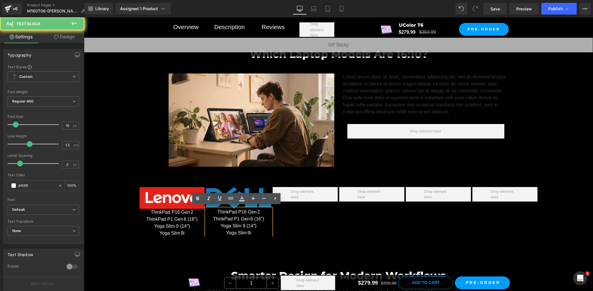
click at [246, 220] on p "ThinkPad P1 Gen 6 (16″)" at bounding box center [238, 219] width 65 height 7
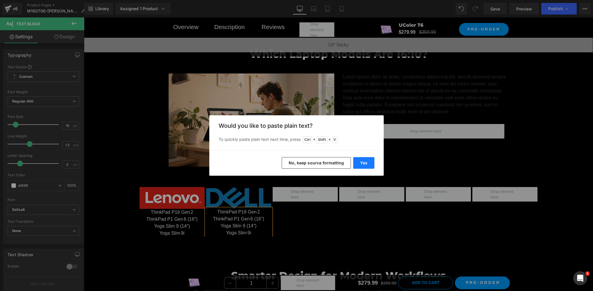
click at [366, 166] on button "Yes" at bounding box center [363, 163] width 21 height 12
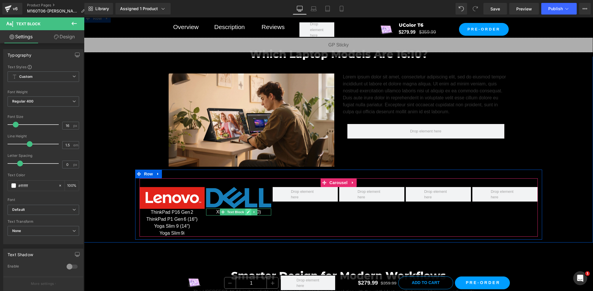
click at [245, 212] on link at bounding box center [248, 212] width 6 height 7
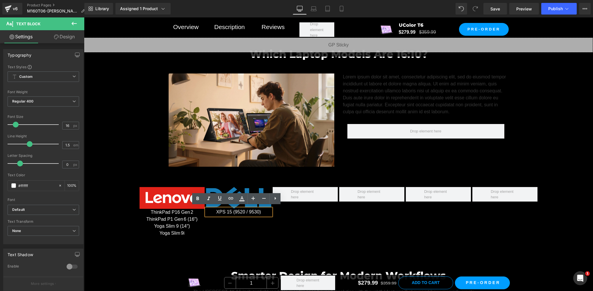
click at [262, 212] on p "XPS 15 (9520 / 9530)" at bounding box center [238, 212] width 65 height 7
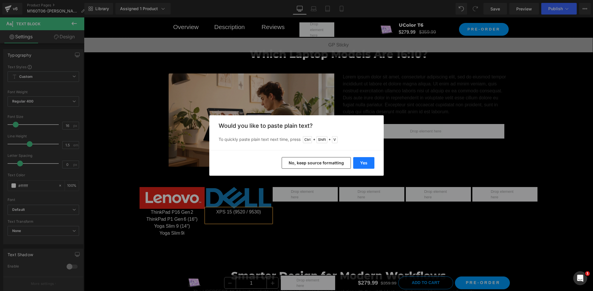
click at [366, 162] on button "Yes" at bounding box center [363, 163] width 21 height 12
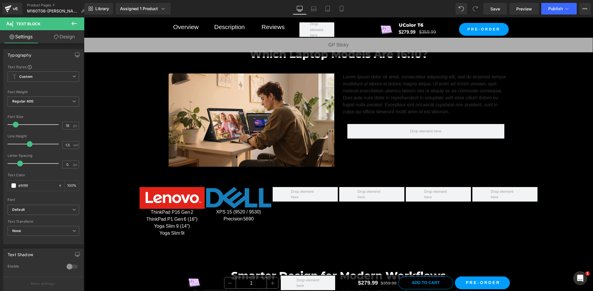
click at [67, 24] on button at bounding box center [74, 23] width 20 height 13
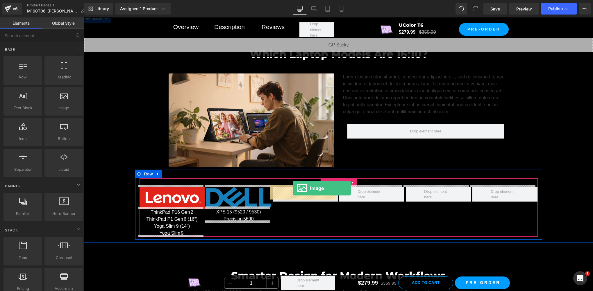
drag, startPoint x: 162, startPoint y: 120, endPoint x: 293, endPoint y: 191, distance: 149.3
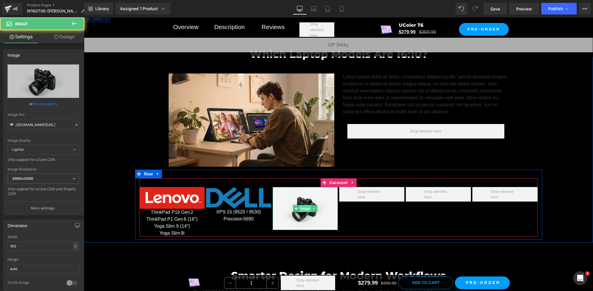
click at [299, 207] on span "Image" at bounding box center [305, 208] width 12 height 7
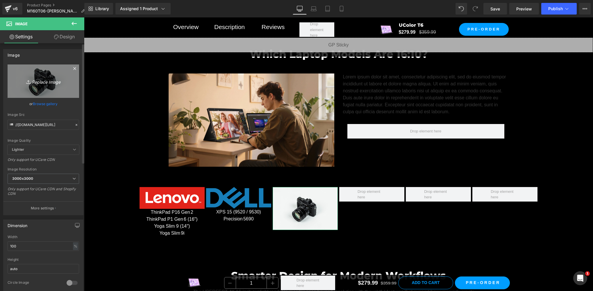
click at [49, 88] on link "Replace Image" at bounding box center [44, 81] width 72 height 33
type input "C:\fakepath\asus-icon.webp"
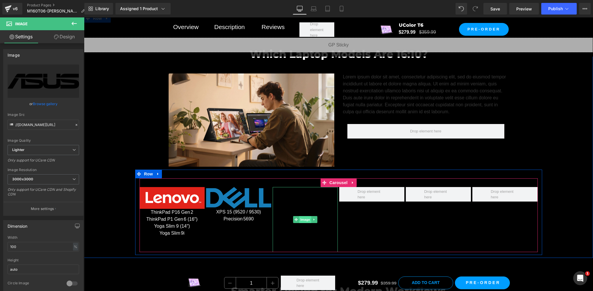
click at [301, 219] on span "Image" at bounding box center [305, 219] width 12 height 7
click at [253, 214] on icon at bounding box center [254, 215] width 3 height 3
click at [250, 214] on icon at bounding box center [251, 215] width 3 height 3
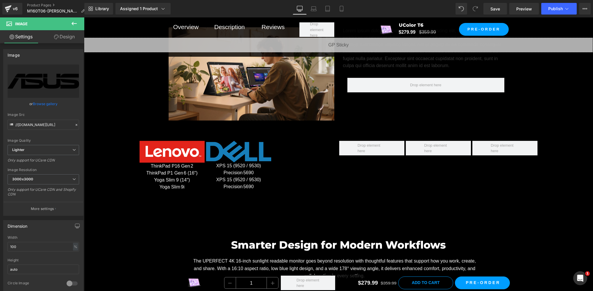
scroll to position [2911, 0]
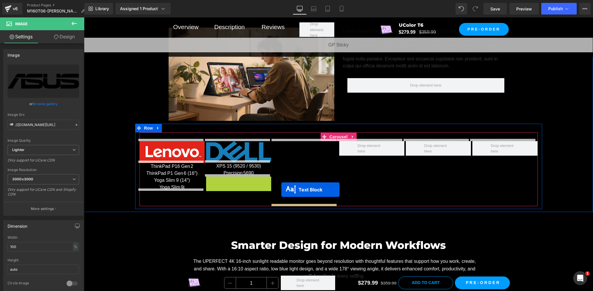
drag, startPoint x: 221, startPoint y: 183, endPoint x: 289, endPoint y: 194, distance: 69.2
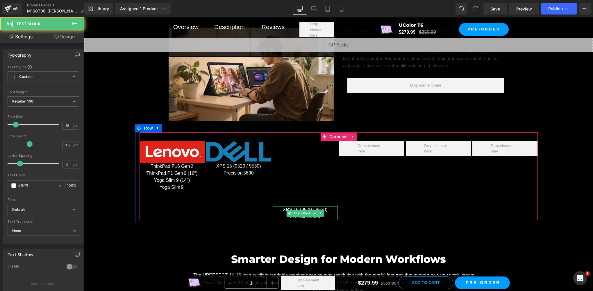
click at [289, 194] on img at bounding box center [305, 173] width 65 height 65
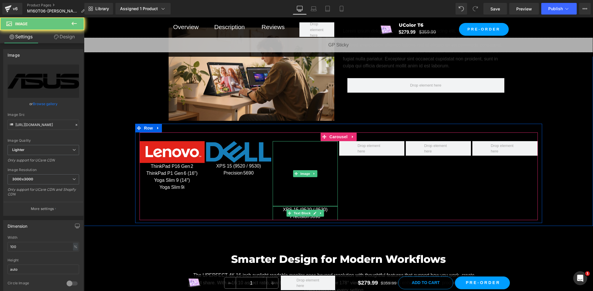
click at [289, 194] on img at bounding box center [305, 173] width 65 height 65
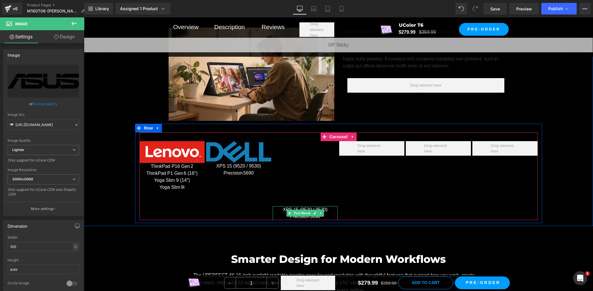
drag, startPoint x: 311, startPoint y: 213, endPoint x: 302, endPoint y: 215, distance: 9.0
click at [313, 212] on icon at bounding box center [314, 213] width 3 height 3
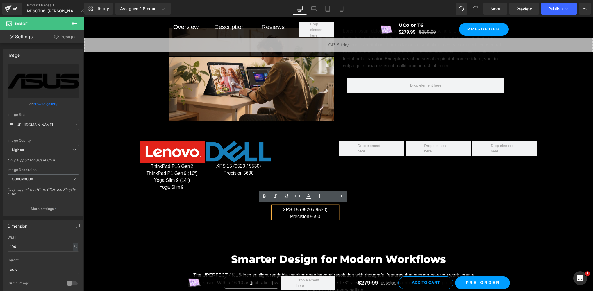
click at [300, 215] on p "Precision 5690" at bounding box center [305, 216] width 65 height 7
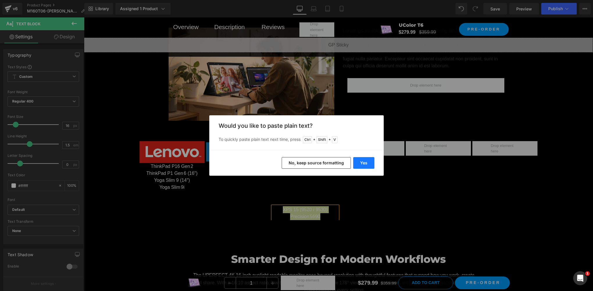
drag, startPoint x: 367, startPoint y: 162, endPoint x: 283, endPoint y: 145, distance: 85.8
click at [367, 162] on button "Yes" at bounding box center [363, 163] width 21 height 12
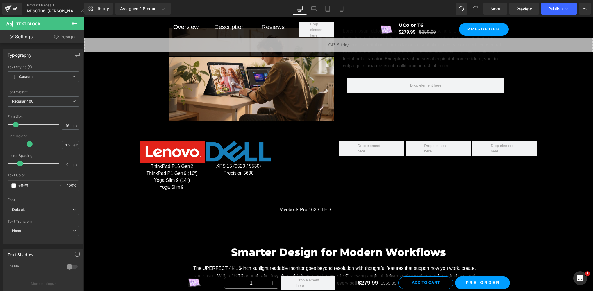
click at [78, 22] on button at bounding box center [74, 23] width 20 height 13
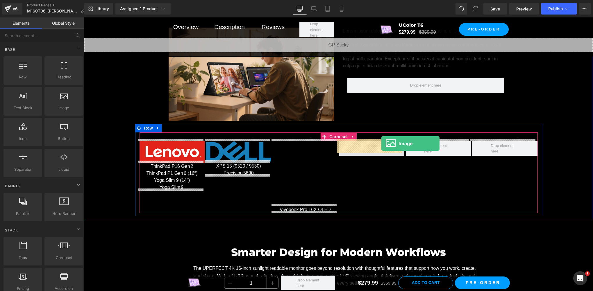
drag, startPoint x: 148, startPoint y: 123, endPoint x: 381, endPoint y: 144, distance: 234.1
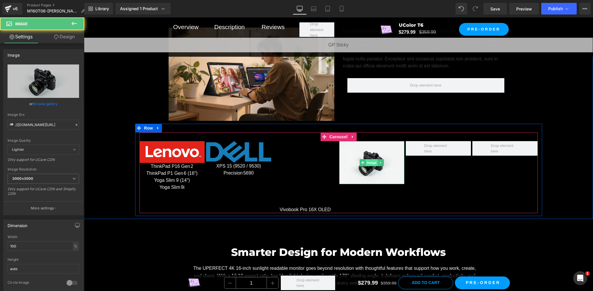
click at [366, 159] on span "Image" at bounding box center [372, 162] width 12 height 7
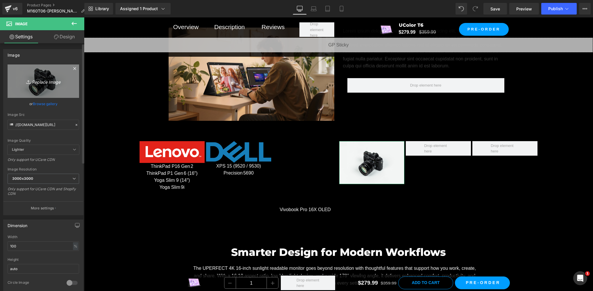
click at [14, 88] on link "Replace Image" at bounding box center [44, 81] width 72 height 33
type input "C:\fakepath\images.png"
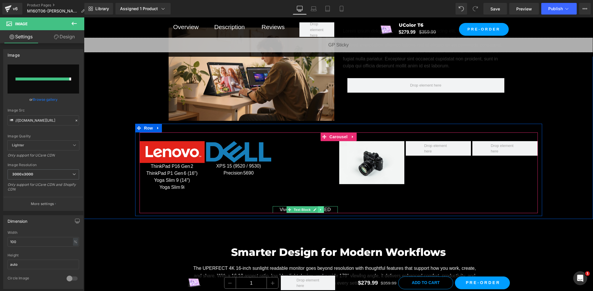
click at [320, 208] on icon at bounding box center [320, 209] width 3 height 3
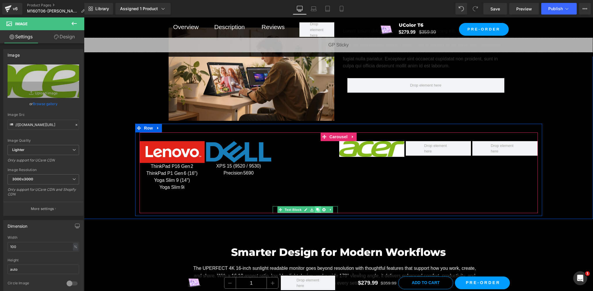
click at [316, 208] on icon at bounding box center [317, 209] width 3 height 3
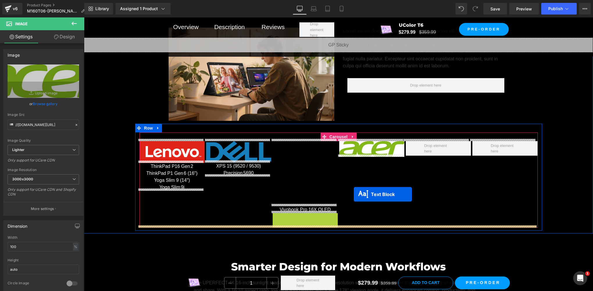
drag, startPoint x: 288, startPoint y: 216, endPoint x: 359, endPoint y: 176, distance: 81.5
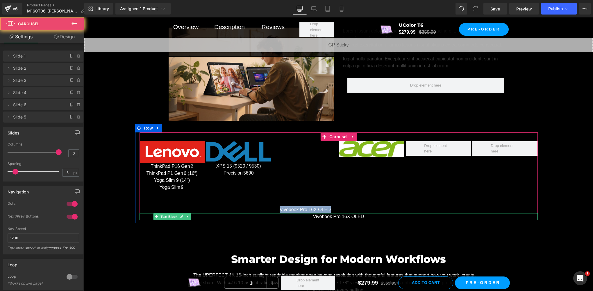
click at [359, 176] on div "Image ThinkPad P16 Gen 2 ThinkPad P1 Gen 6 (16″) Yoga Slim 9 (14″) Yoga Slim 9i…" at bounding box center [340, 177] width 400 height 72
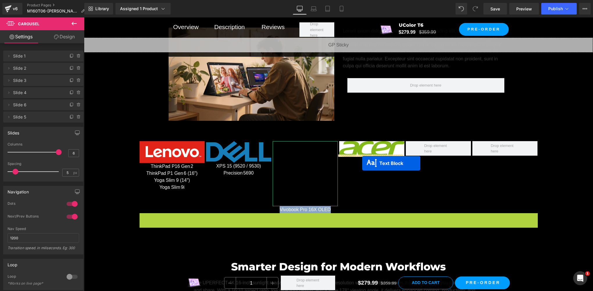
drag, startPoint x: 322, startPoint y: 215, endPoint x: 362, endPoint y: 163, distance: 65.4
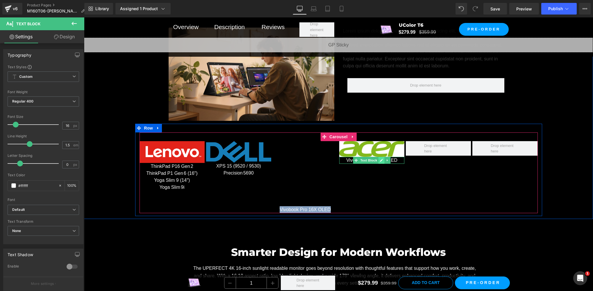
click at [379, 158] on link at bounding box center [382, 160] width 6 height 7
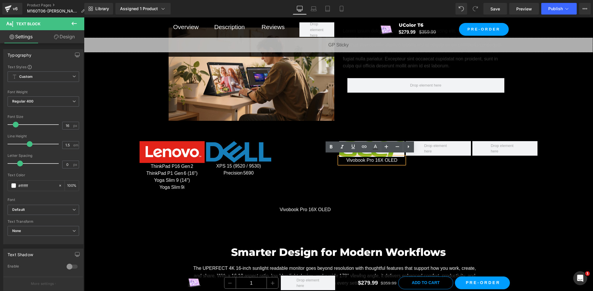
click at [375, 158] on p "Vivobook Pro 16X OLED" at bounding box center [371, 160] width 65 height 7
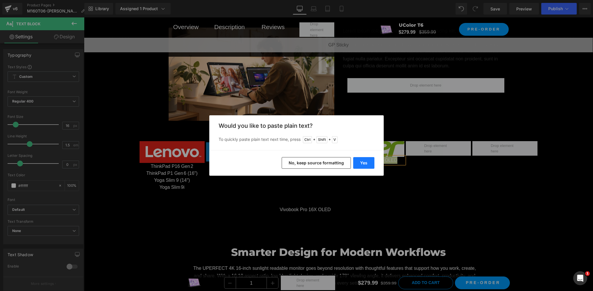
click at [371, 164] on button "Yes" at bounding box center [363, 163] width 21 height 12
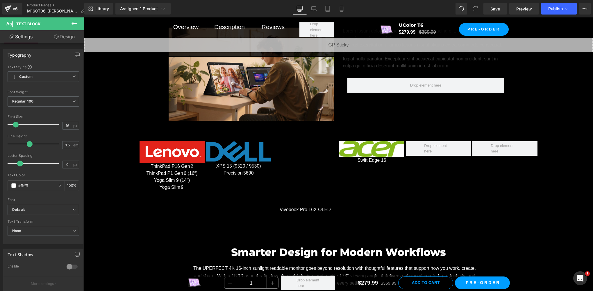
click at [77, 26] on icon at bounding box center [74, 23] width 7 height 7
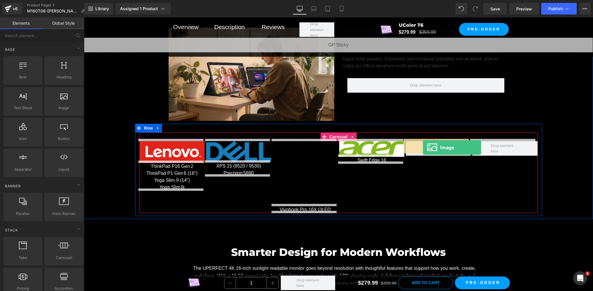
drag, startPoint x: 144, startPoint y: 113, endPoint x: 423, endPoint y: 148, distance: 281.0
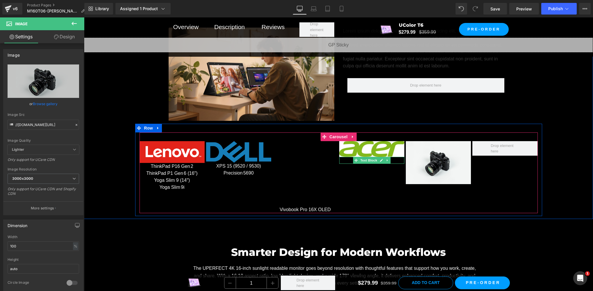
click at [385, 160] on link at bounding box center [388, 160] width 6 height 7
click at [383, 159] on icon at bounding box center [384, 160] width 3 height 3
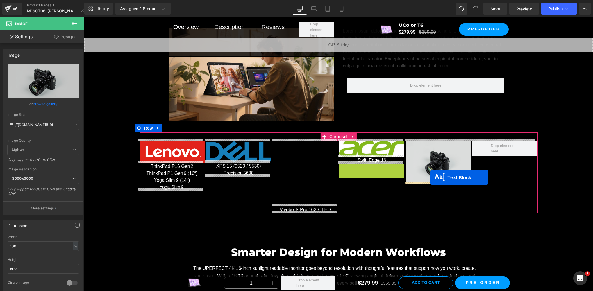
drag, startPoint x: 354, startPoint y: 165, endPoint x: 431, endPoint y: 181, distance: 79.0
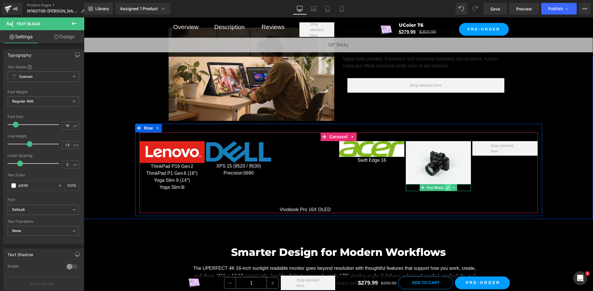
click at [447, 187] on icon at bounding box center [448, 188] width 3 height 3
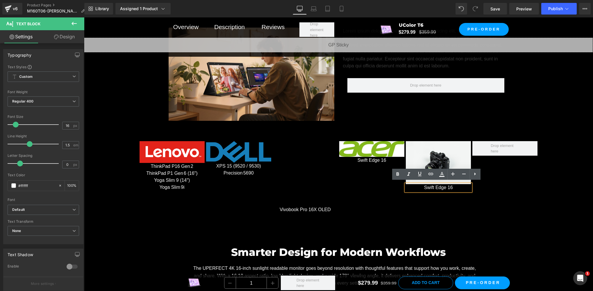
click at [438, 186] on p "Swift Edge 16" at bounding box center [438, 187] width 65 height 7
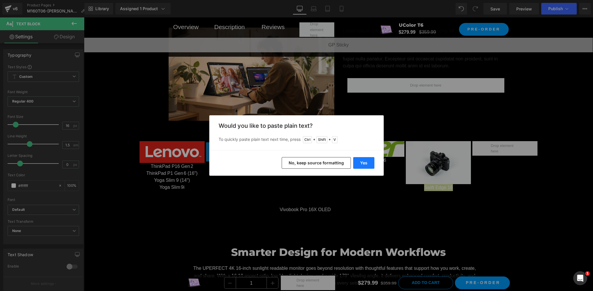
click at [369, 161] on button "Yes" at bounding box center [363, 163] width 21 height 12
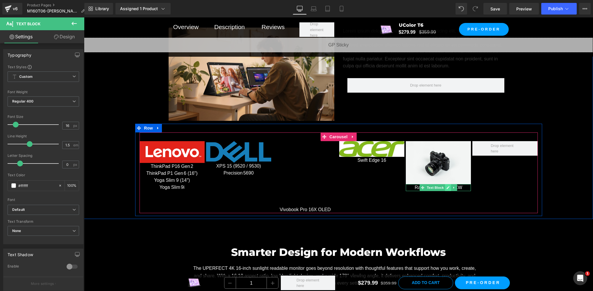
click at [447, 187] on icon at bounding box center [448, 188] width 3 height 3
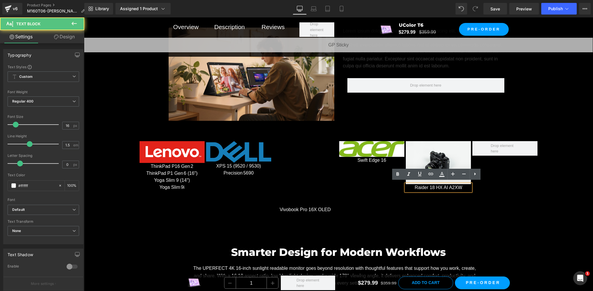
click at [463, 187] on p "Raider 18 HX AI A2XW" at bounding box center [438, 187] width 65 height 7
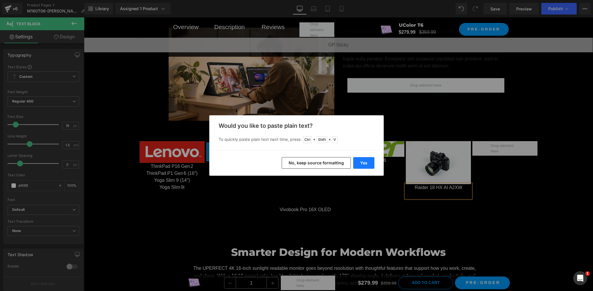
click at [362, 164] on button "Yes" at bounding box center [363, 163] width 21 height 12
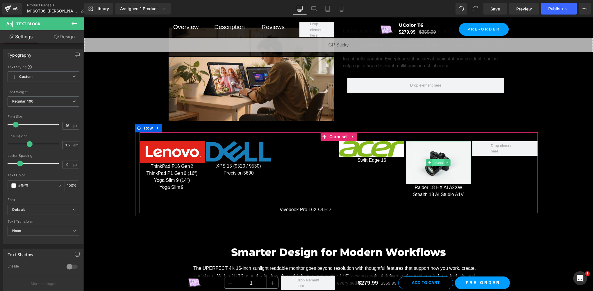
click at [435, 162] on span "Image" at bounding box center [438, 162] width 12 height 7
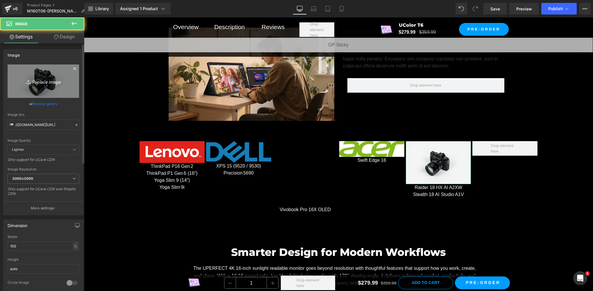
click at [28, 90] on link "Replace Image" at bounding box center [44, 81] width 72 height 33
type input "C:\fakepath\Msi-Logo.jpg"
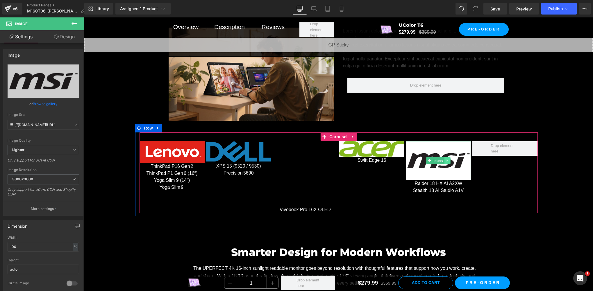
click at [446, 160] on icon at bounding box center [447, 160] width 3 height 3
click at [442, 161] on link at bounding box center [445, 160] width 6 height 7
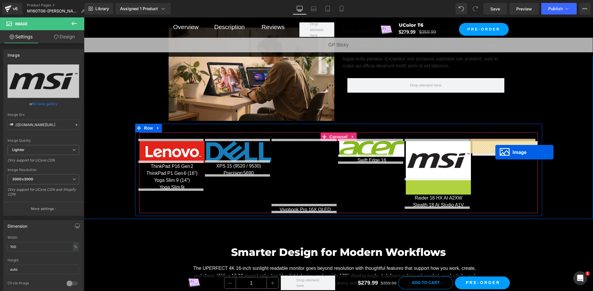
drag, startPoint x: 427, startPoint y: 201, endPoint x: 495, endPoint y: 152, distance: 84.2
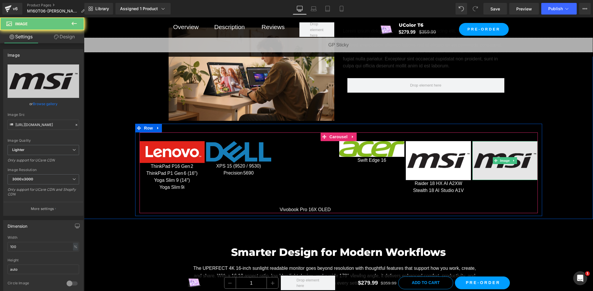
click at [502, 155] on img at bounding box center [504, 160] width 65 height 39
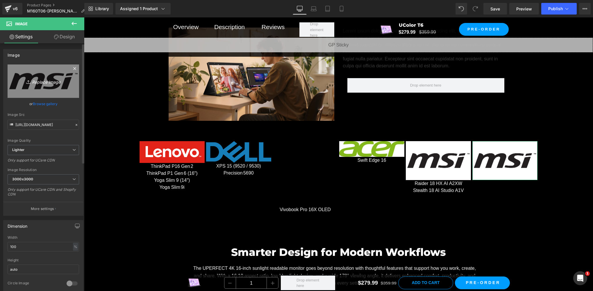
click at [55, 88] on link "Replace Image" at bounding box center [44, 81] width 72 height 33
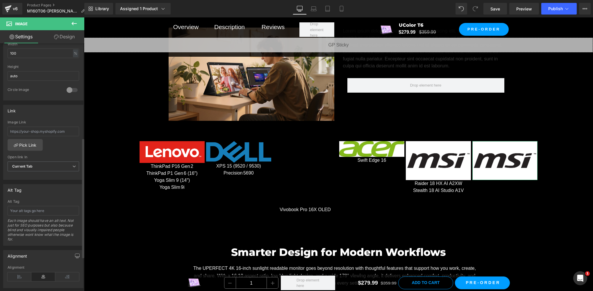
scroll to position [267, 0]
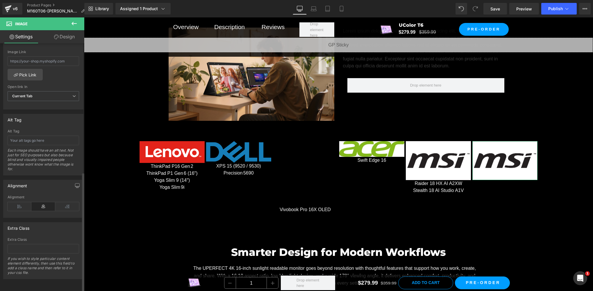
type input "C:\fakepath\HP-Logo.png"
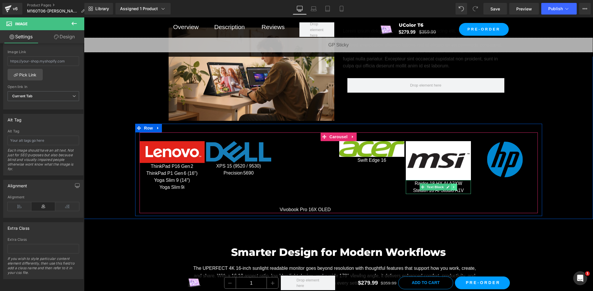
click at [453, 187] on icon at bounding box center [454, 186] width 3 height 3
click at [449, 187] on icon at bounding box center [450, 187] width 3 height 3
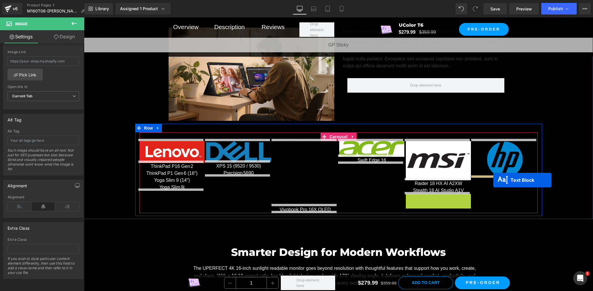
drag, startPoint x: 420, startPoint y: 200, endPoint x: 493, endPoint y: 180, distance: 76.2
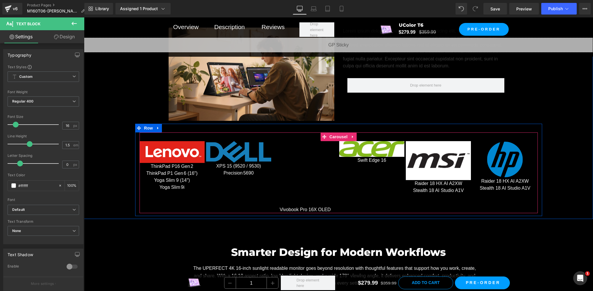
click at [497, 192] on div "Image ThinkPad P16 Gen 2 ThinkPad P1 Gen 6 (16″) Yoga Slim 9 (14″) Yoga Slim 9i…" at bounding box center [340, 177] width 400 height 72
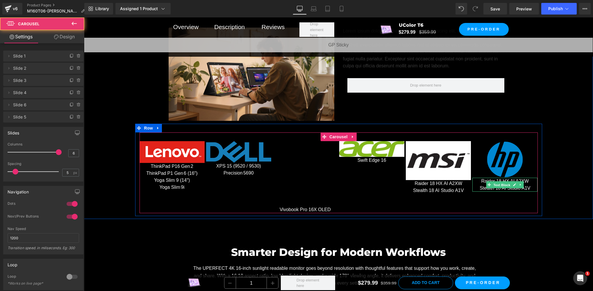
click at [495, 184] on span "Text Block" at bounding box center [502, 185] width 19 height 7
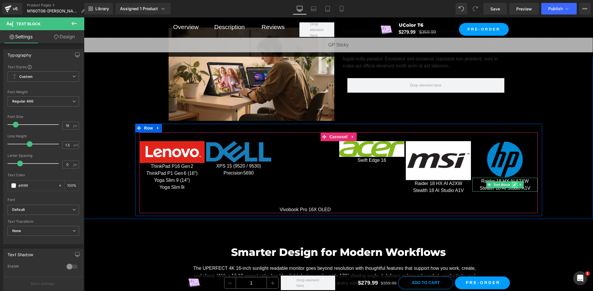
click at [513, 183] on icon at bounding box center [514, 184] width 3 height 3
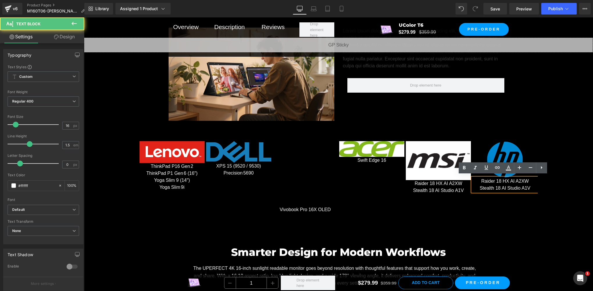
click at [498, 185] on p "Stealth 18 AI Studio A1V" at bounding box center [504, 188] width 65 height 7
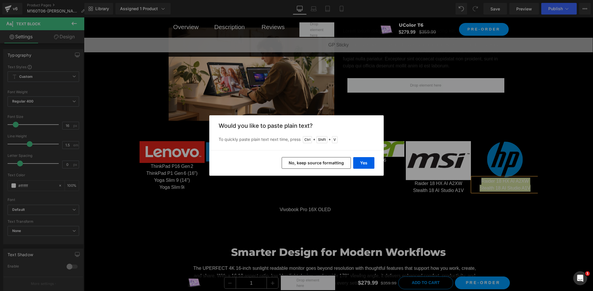
click at [377, 164] on div "Yes No, keep source formatting" at bounding box center [296, 163] width 174 height 26
click at [367, 164] on button "Yes" at bounding box center [363, 163] width 21 height 12
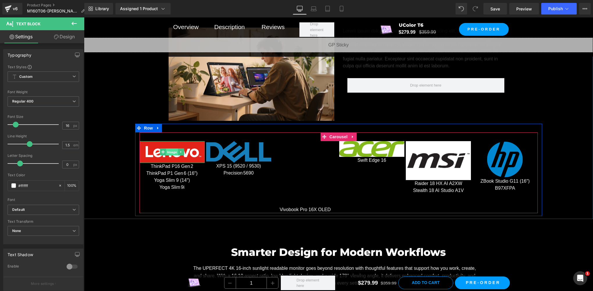
click at [166, 151] on span "Image" at bounding box center [172, 152] width 12 height 7
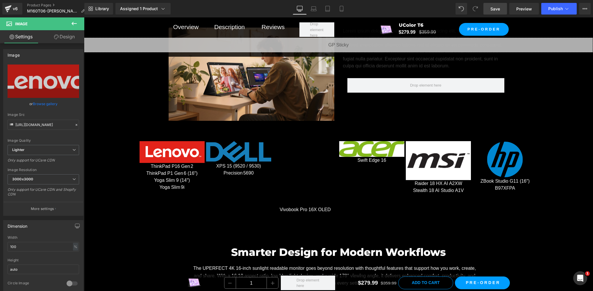
click at [499, 9] on span "Save" at bounding box center [495, 9] width 10 height 6
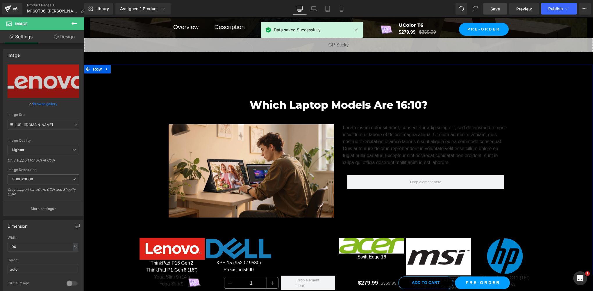
scroll to position [2911, 0]
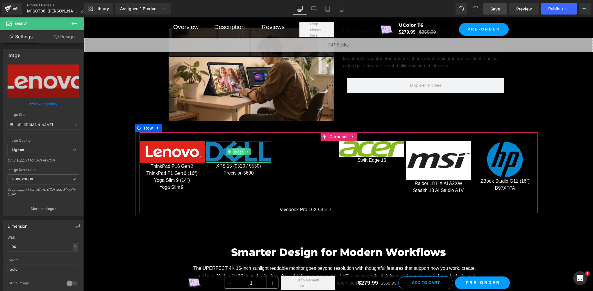
click at [235, 151] on span "Image" at bounding box center [239, 152] width 12 height 7
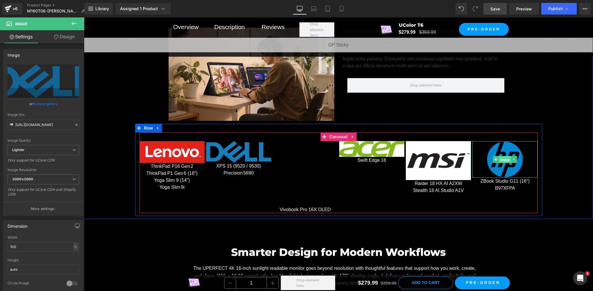
click at [503, 157] on span "Image" at bounding box center [505, 159] width 12 height 7
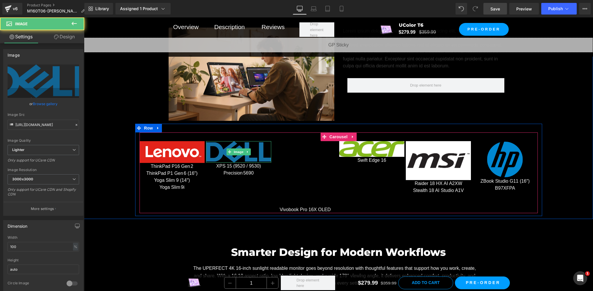
click at [229, 146] on img at bounding box center [238, 152] width 65 height 22
click at [233, 150] on span "Image" at bounding box center [239, 152] width 12 height 7
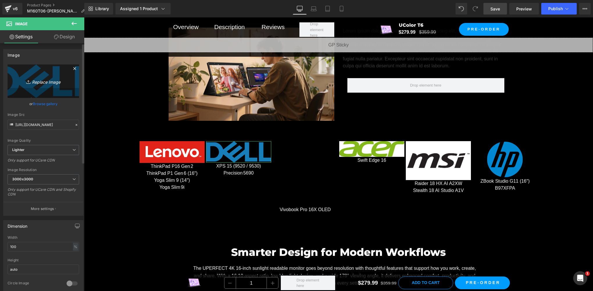
click at [39, 83] on icon "Replace Image" at bounding box center [43, 81] width 47 height 7
type input "C:\fakepath\Branding_lenovo-logo_lenovologoposred_low_res.jpg"
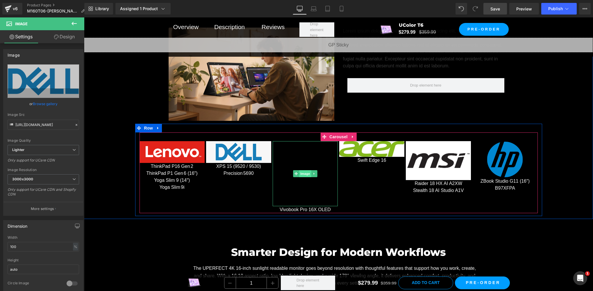
click at [305, 173] on span "Image" at bounding box center [305, 173] width 12 height 7
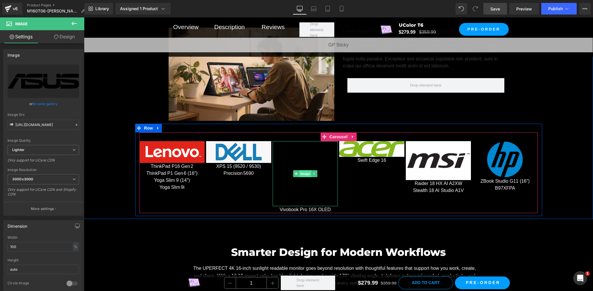
click at [306, 172] on span "Image" at bounding box center [305, 173] width 12 height 7
click at [300, 170] on span "Image" at bounding box center [305, 173] width 12 height 7
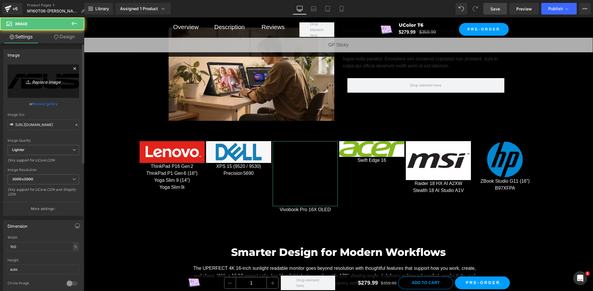
click at [33, 88] on link "Replace Image" at bounding box center [44, 81] width 72 height 33
type input "C:\fakepath\01.jpg"
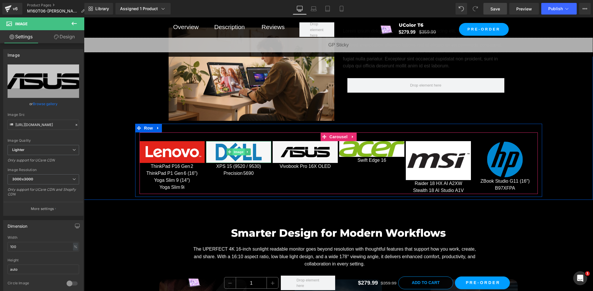
click at [234, 149] on span "Image" at bounding box center [239, 152] width 12 height 7
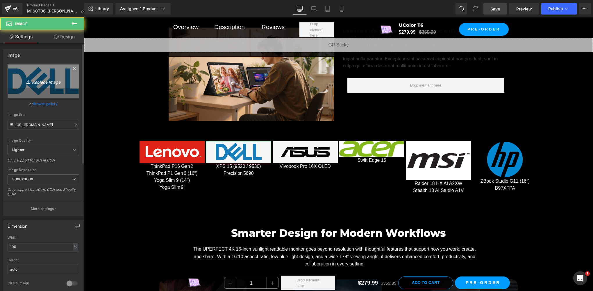
click at [21, 80] on icon "Replace Image" at bounding box center [43, 81] width 47 height 7
type input "C:\fakepath\Branding_lenovo-logo_lenovologoposred_low_res.jpg"
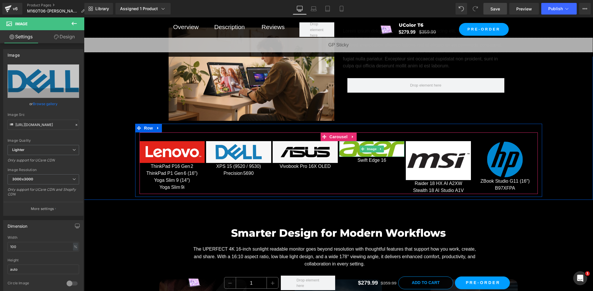
click at [368, 149] on span "Image" at bounding box center [372, 149] width 12 height 7
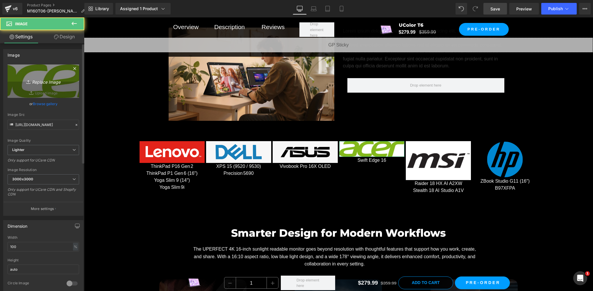
click at [28, 82] on icon at bounding box center [29, 82] width 6 height 6
type input "C:\fakepath\02.jpg"
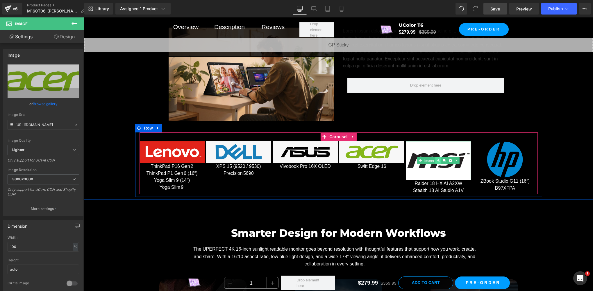
click at [437, 160] on icon at bounding box center [438, 160] width 3 height 3
click at [430, 160] on link "Image" at bounding box center [436, 160] width 18 height 7
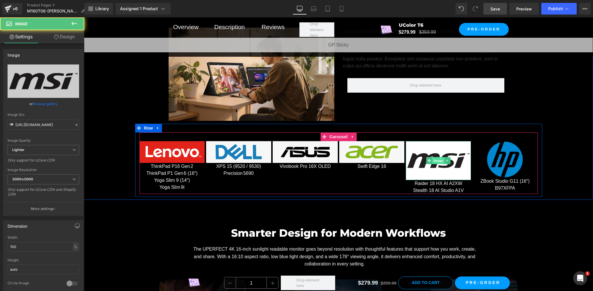
click at [433, 159] on span "Image" at bounding box center [438, 160] width 12 height 7
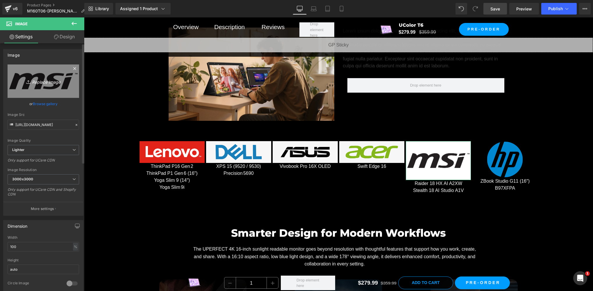
click at [42, 0] on div "Image You are previewing how the will restyle your page. You can not edit Eleme…" at bounding box center [296, 0] width 593 height 0
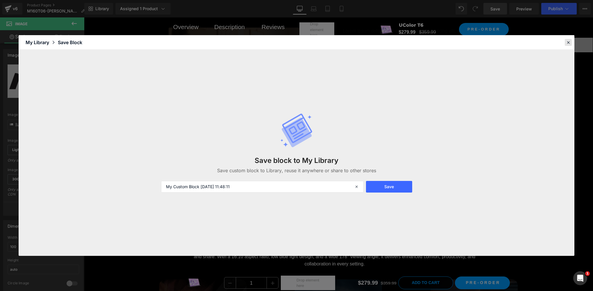
click at [568, 45] on icon at bounding box center [568, 42] width 5 height 5
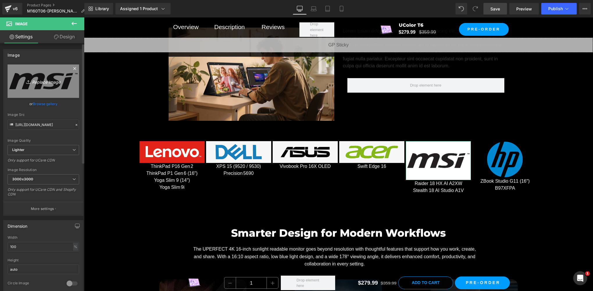
click at [26, 90] on link "Replace Image" at bounding box center [44, 81] width 72 height 33
type input "C:\fakepath\03.jpg"
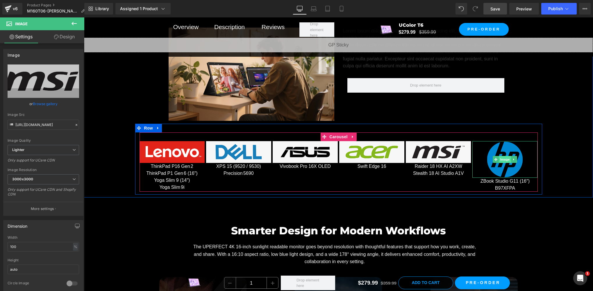
click at [503, 156] on span "Image" at bounding box center [505, 159] width 12 height 7
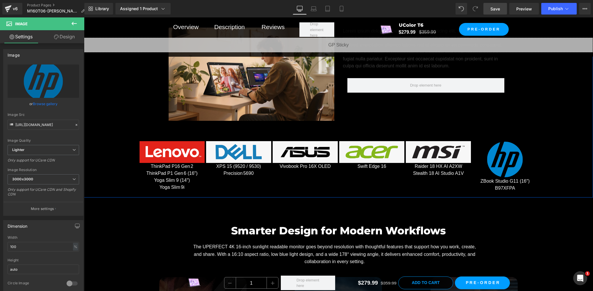
click at [105, 165] on div "Which Laptop Models Are 16:10? Heading Row Image Lorem ipsum dolor sit amet, co…" at bounding box center [338, 94] width 509 height 201
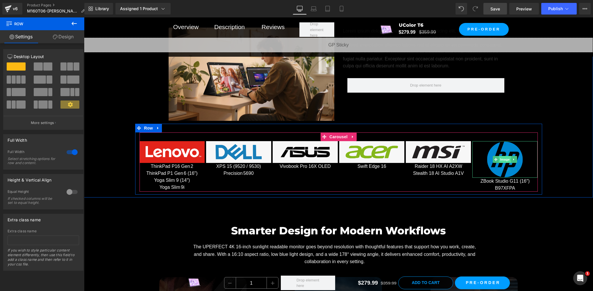
click at [505, 158] on span "Image" at bounding box center [505, 159] width 12 height 7
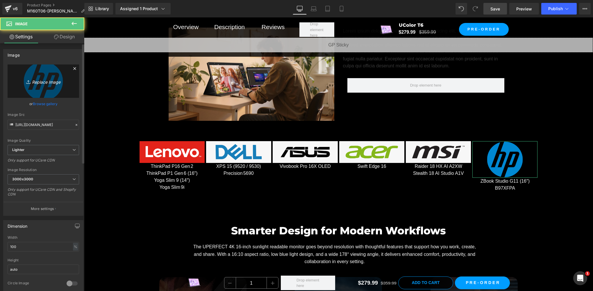
click at [41, 81] on icon "Replace Image" at bounding box center [43, 81] width 47 height 7
type input "C:\fakepath\04.jpg"
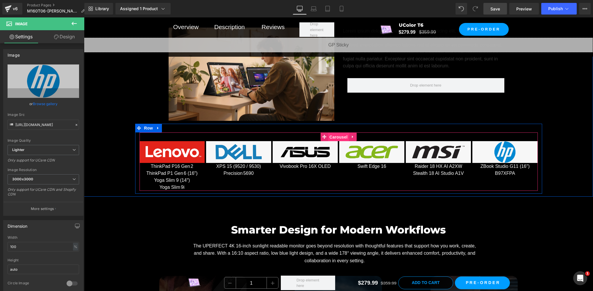
click at [333, 133] on span "Carousel" at bounding box center [338, 137] width 21 height 9
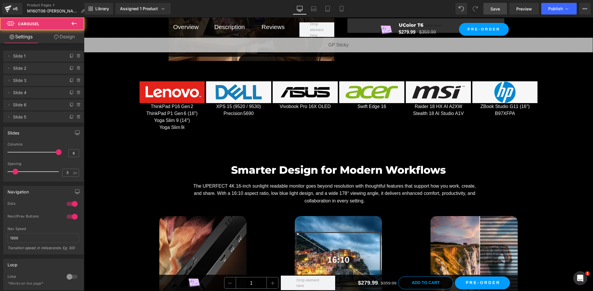
scroll to position [3008, 0]
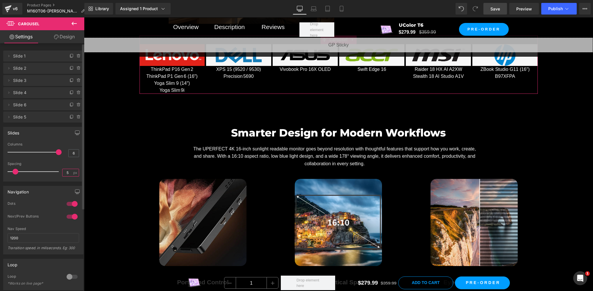
drag, startPoint x: 67, startPoint y: 172, endPoint x: 50, endPoint y: 171, distance: 17.2
click at [50, 171] on div "Spacing 5 px" at bounding box center [44, 171] width 72 height 19
type input "15"
click at [54, 144] on div "Columns" at bounding box center [44, 144] width 72 height 4
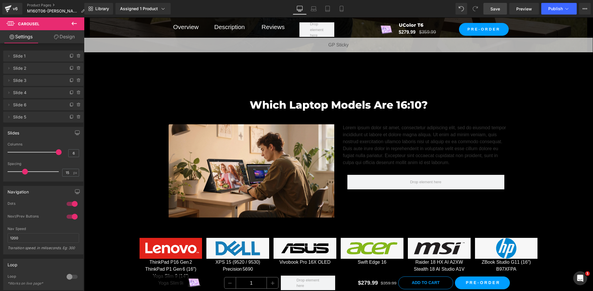
scroll to position [2911, 0]
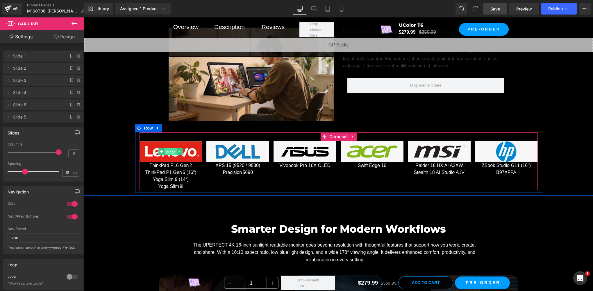
click at [168, 151] on span "Image" at bounding box center [171, 152] width 12 height 7
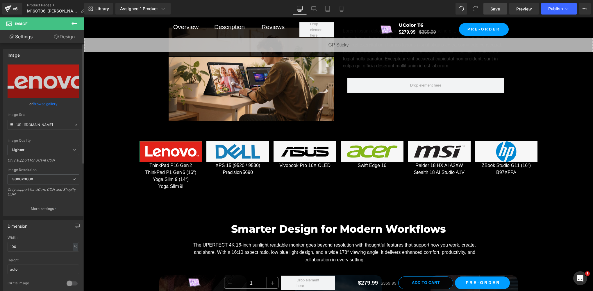
scroll to position [97, 0]
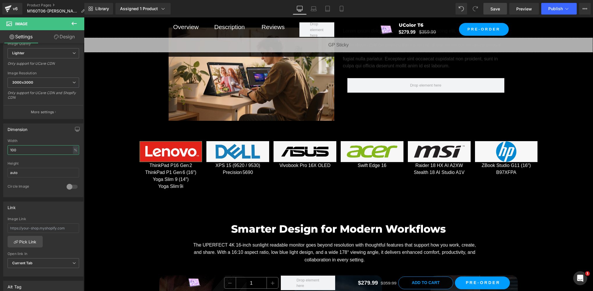
drag, startPoint x: 22, startPoint y: 149, endPoint x: -1, endPoint y: 144, distance: 23.8
click at [0, 144] on html "Image You are previewing how the will restyle your page. You can not edit Eleme…" at bounding box center [296, 145] width 593 height 291
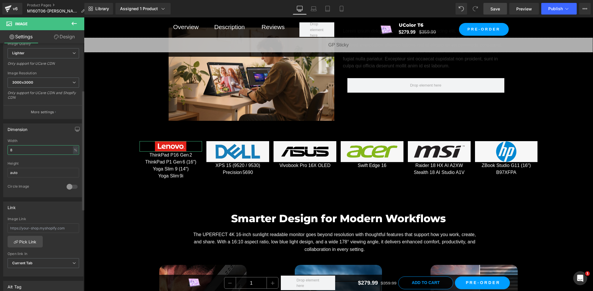
type input "80"
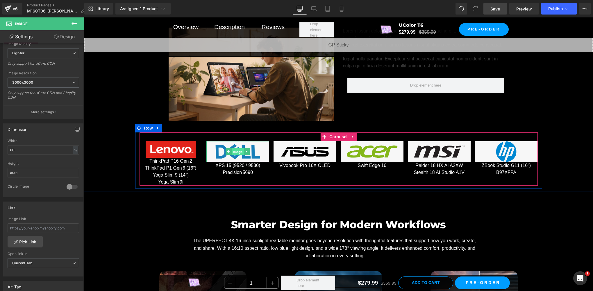
click at [232, 151] on span "Image" at bounding box center [238, 152] width 12 height 7
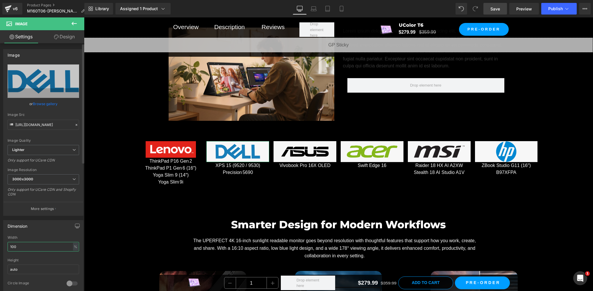
click at [25, 250] on input "100" at bounding box center [44, 247] width 72 height 10
paste input "8"
type input "80"
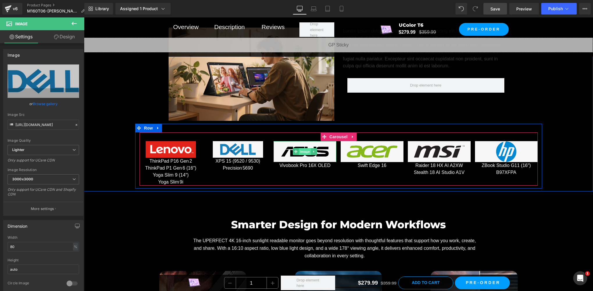
click at [303, 151] on span "Image" at bounding box center [305, 151] width 12 height 7
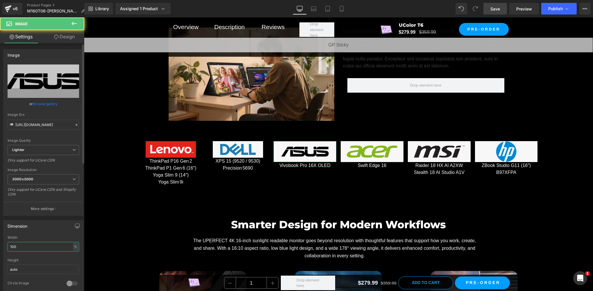
click at [24, 246] on input "100" at bounding box center [44, 247] width 72 height 10
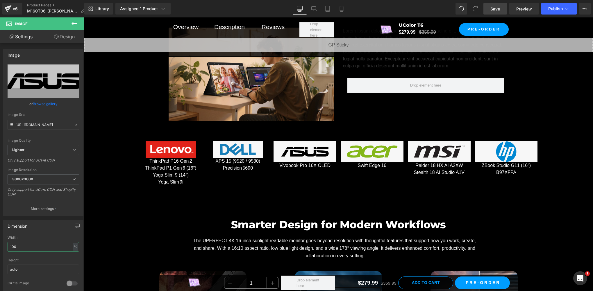
paste input "8"
type input "80"
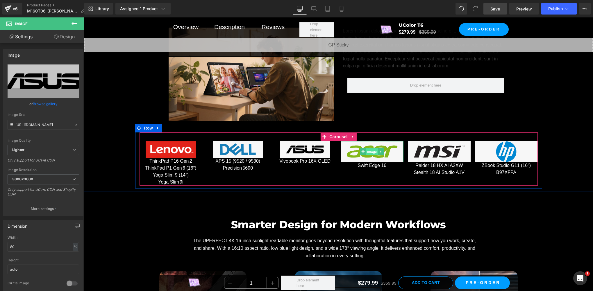
click at [370, 153] on span "Image" at bounding box center [372, 152] width 12 height 7
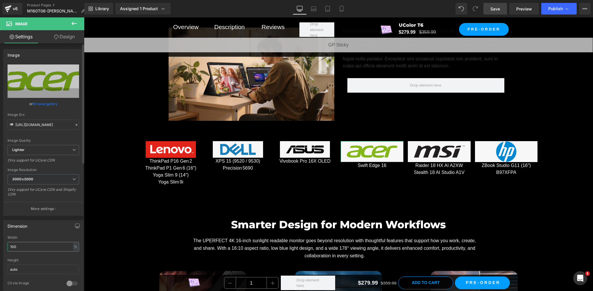
click at [27, 243] on input "100" at bounding box center [44, 247] width 72 height 10
paste input "8"
type input "80"
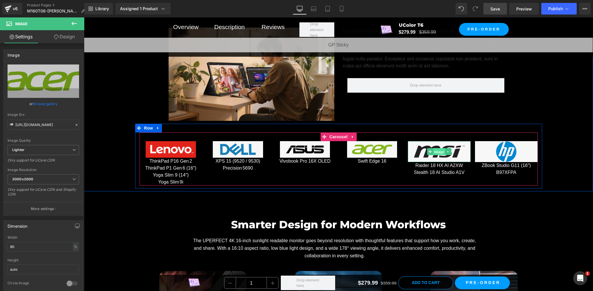
click at [436, 149] on span "Image" at bounding box center [439, 152] width 12 height 7
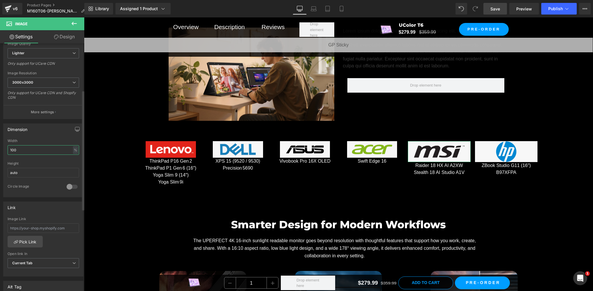
click at [24, 151] on input "100" at bounding box center [44, 150] width 72 height 10
paste input "8"
type input "80"
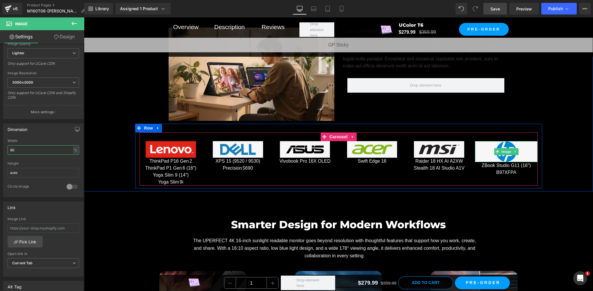
drag, startPoint x: 506, startPoint y: 148, endPoint x: 356, endPoint y: 169, distance: 151.2
click at [505, 148] on span "Image" at bounding box center [506, 151] width 12 height 7
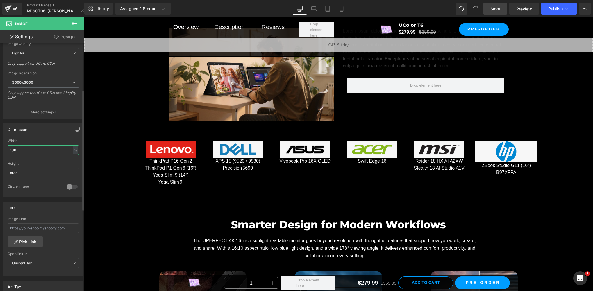
click at [27, 148] on input "100" at bounding box center [44, 150] width 72 height 10
paste input "8"
type input "80"
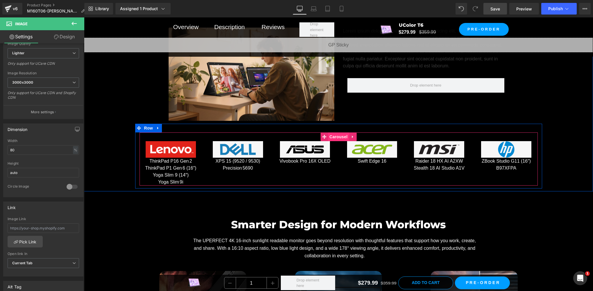
click at [330, 133] on span "Carousel" at bounding box center [338, 137] width 21 height 9
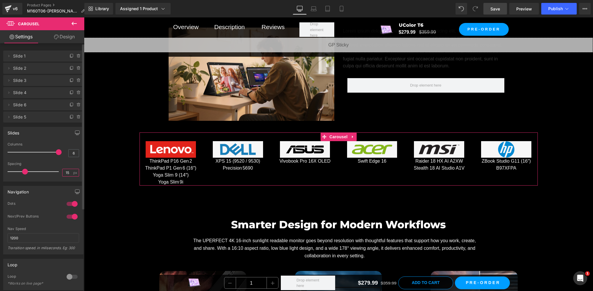
drag, startPoint x: 67, startPoint y: 173, endPoint x: 53, endPoint y: 170, distance: 14.5
click at [53, 170] on div "Spacing 15 px" at bounding box center [44, 171] width 72 height 19
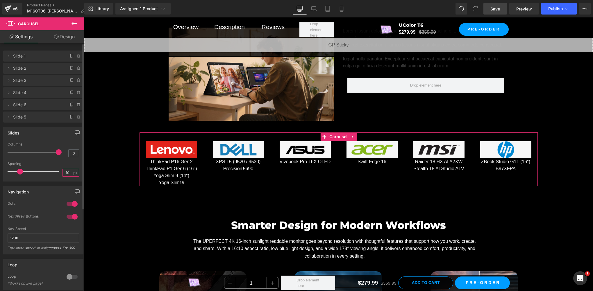
drag, startPoint x: 70, startPoint y: 173, endPoint x: 58, endPoint y: 173, distance: 11.6
click at [58, 173] on div "Spacing 10 px" at bounding box center [44, 171] width 72 height 19
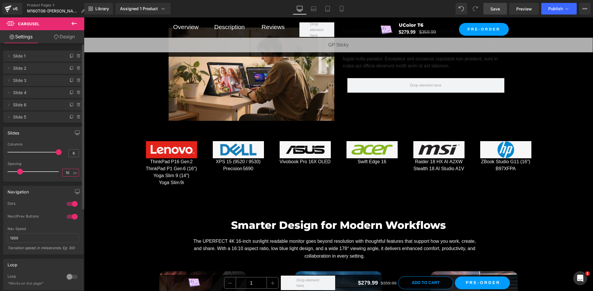
type input "0"
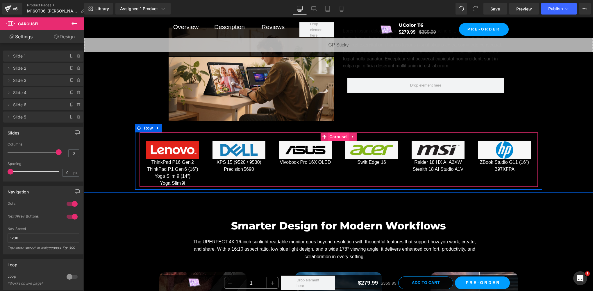
scroll to position [2911, 0]
click at [340, 133] on span "Carousel" at bounding box center [338, 137] width 21 height 9
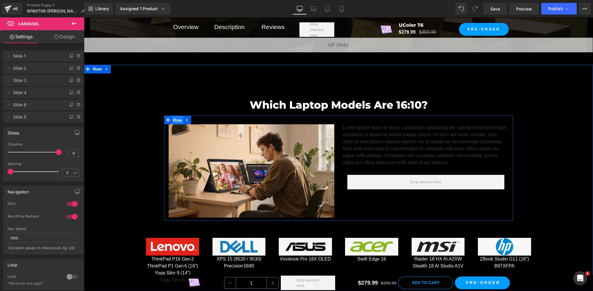
click at [172, 122] on span "Row" at bounding box center [178, 120] width 12 height 9
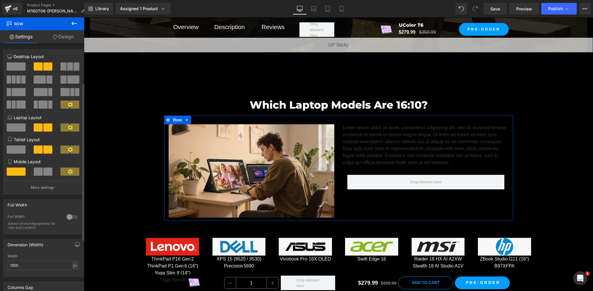
scroll to position [97, 0]
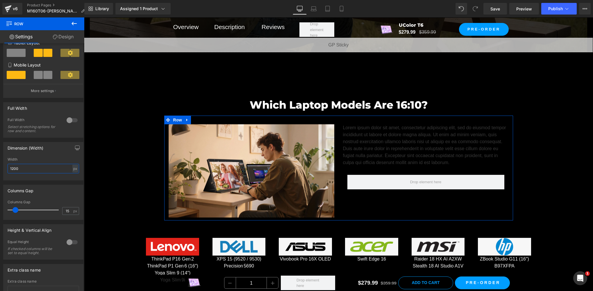
drag, startPoint x: 26, startPoint y: 168, endPoint x: -1, endPoint y: 161, distance: 27.6
click at [0, 161] on html "Row You are previewing how the will restyle your page. You can not edit Element…" at bounding box center [296, 145] width 593 height 291
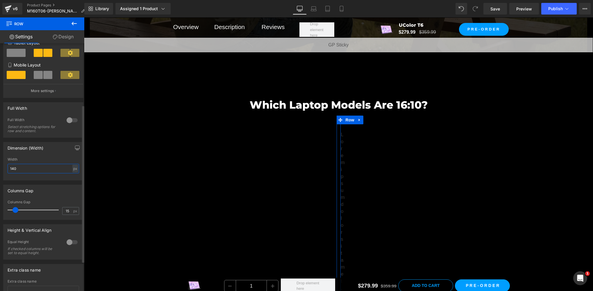
type input "1400"
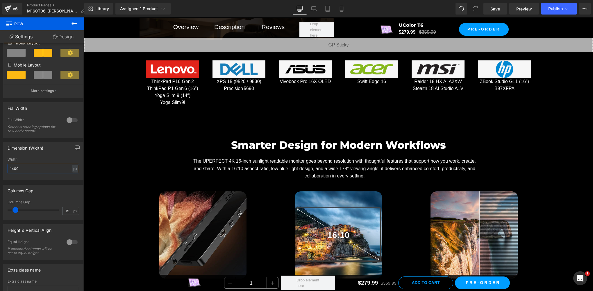
scroll to position [2911, 0]
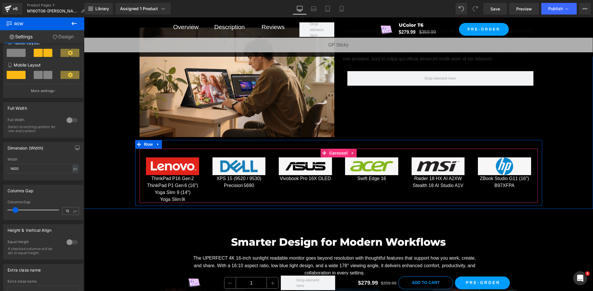
click at [334, 153] on span "Carousel" at bounding box center [338, 153] width 21 height 9
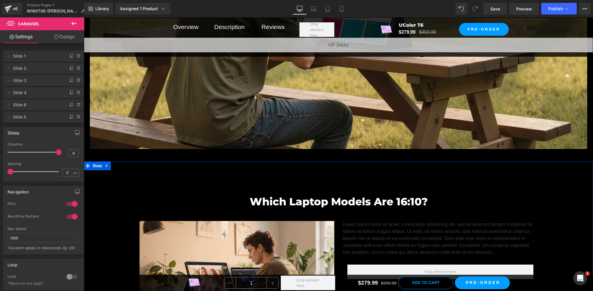
scroll to position [2814, 0]
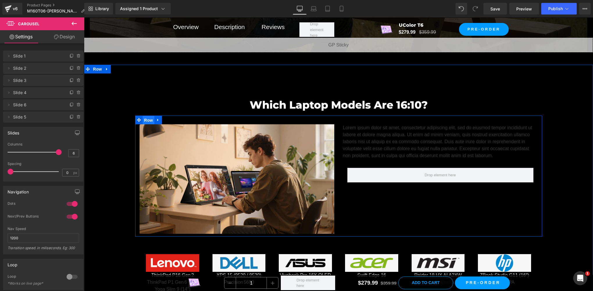
click at [146, 119] on span "Row" at bounding box center [149, 120] width 12 height 9
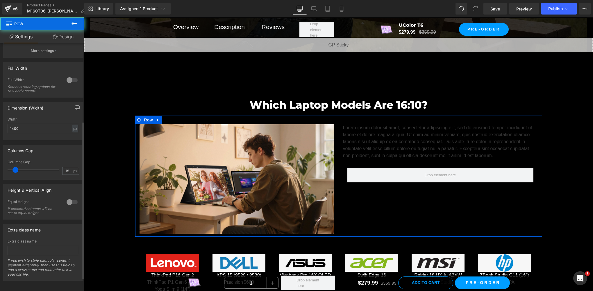
scroll to position [143, 0]
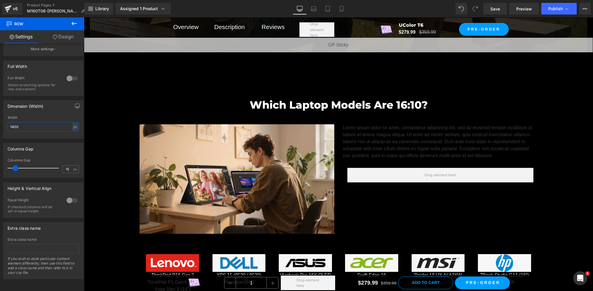
drag, startPoint x: 23, startPoint y: 124, endPoint x: -1, endPoint y: 118, distance: 25.2
click at [0, 118] on html "Row You are previewing how the will restyle your page. You can not edit Element…" at bounding box center [296, 145] width 593 height 291
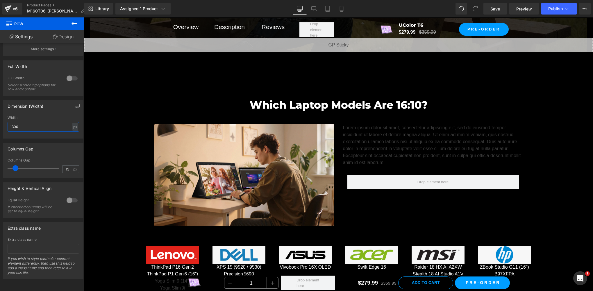
drag, startPoint x: 25, startPoint y: 125, endPoint x: -1, endPoint y: 119, distance: 26.7
click at [0, 119] on html "Row You are previewing how the will restyle your page. You can not edit Element…" at bounding box center [296, 145] width 593 height 291
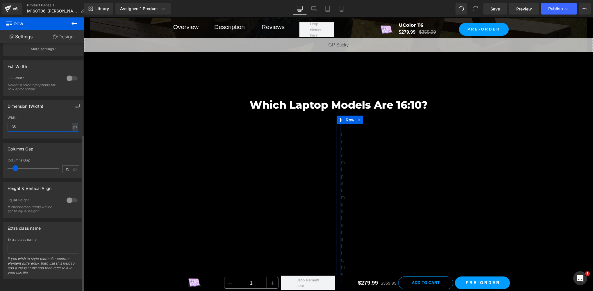
type input "1350"
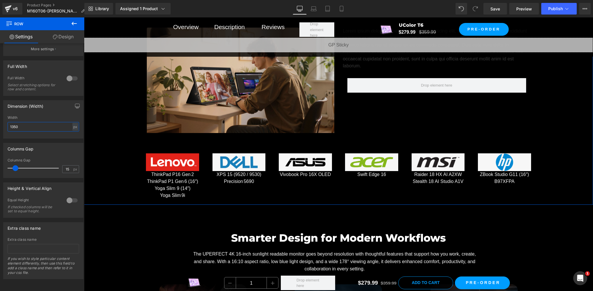
scroll to position [2814, 0]
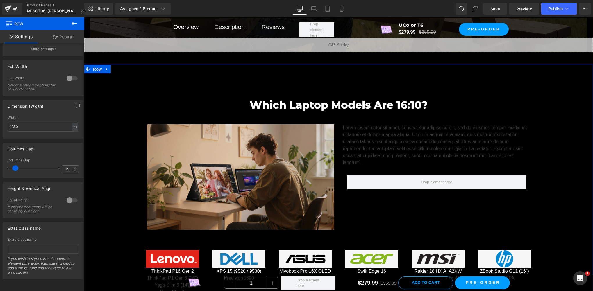
click at [235, 188] on img at bounding box center [241, 177] width 188 height 106
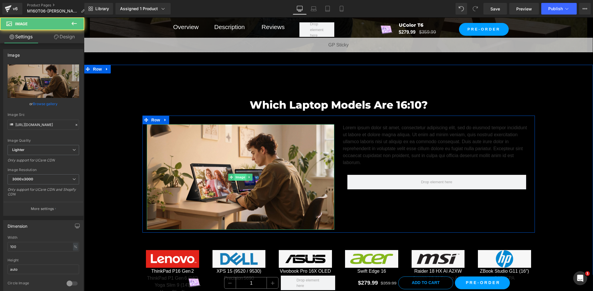
click at [242, 175] on span "Image" at bounding box center [240, 177] width 12 height 7
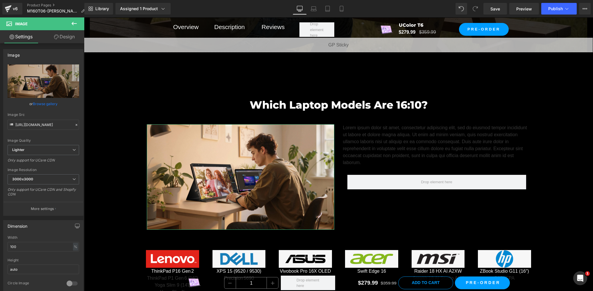
click at [66, 33] on link "Design" at bounding box center [64, 36] width 42 height 13
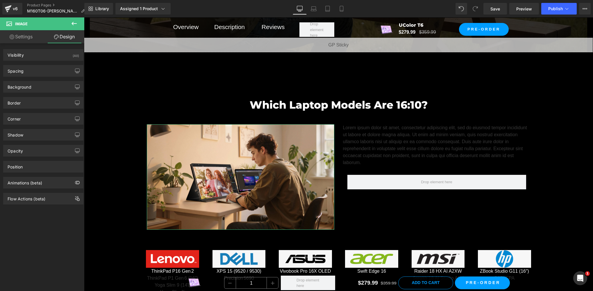
drag, startPoint x: 24, startPoint y: 88, endPoint x: 24, endPoint y: 96, distance: 7.9
click at [24, 88] on div "Background" at bounding box center [20, 85] width 24 height 8
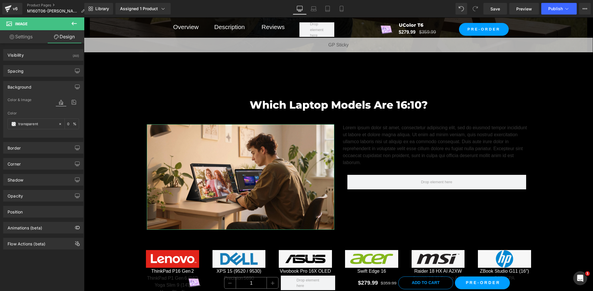
click at [27, 86] on div "Background" at bounding box center [20, 85] width 24 height 8
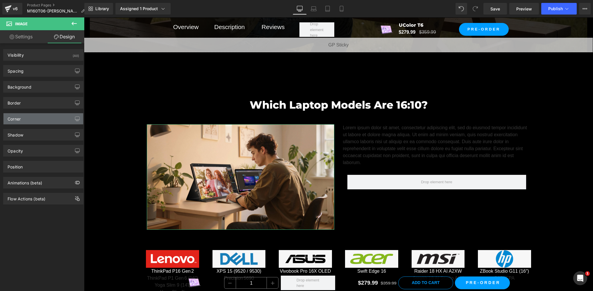
click at [28, 122] on div "Corner" at bounding box center [43, 118] width 80 height 11
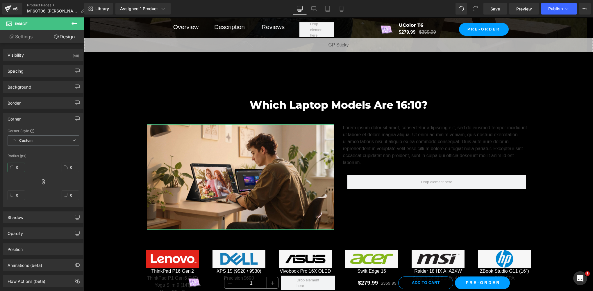
click at [21, 170] on input "0" at bounding box center [16, 168] width 17 height 10
type input "1"
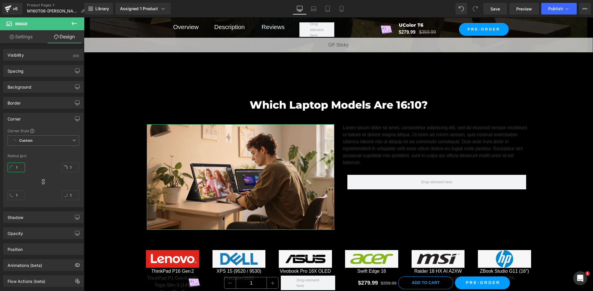
type input "15"
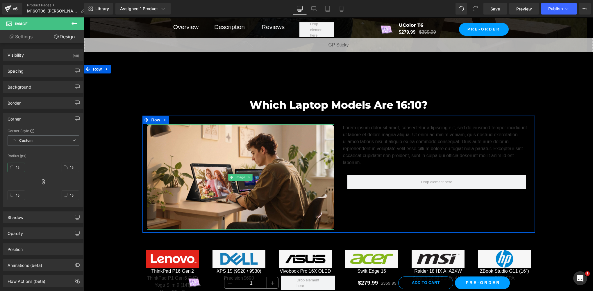
scroll to position [2911, 0]
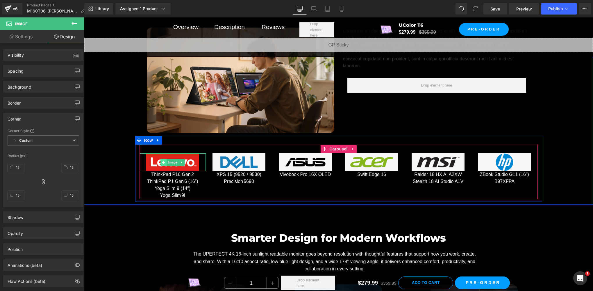
click at [162, 161] on icon at bounding box center [163, 162] width 3 height 3
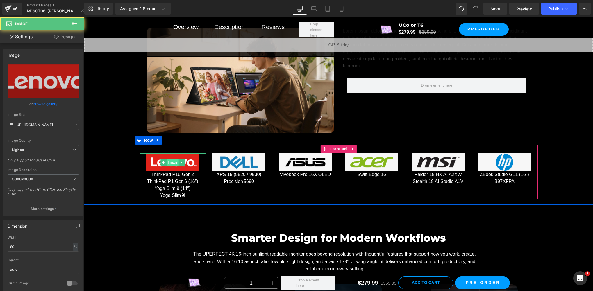
click at [169, 159] on span "Image" at bounding box center [173, 162] width 12 height 7
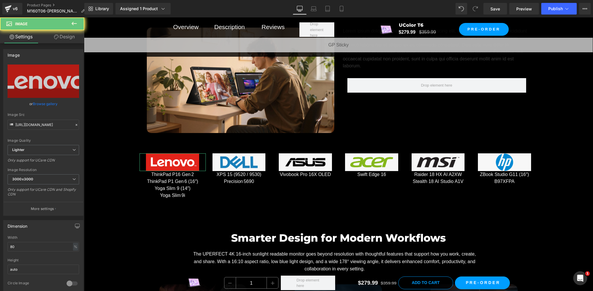
click at [67, 35] on link "Design" at bounding box center [64, 36] width 42 height 13
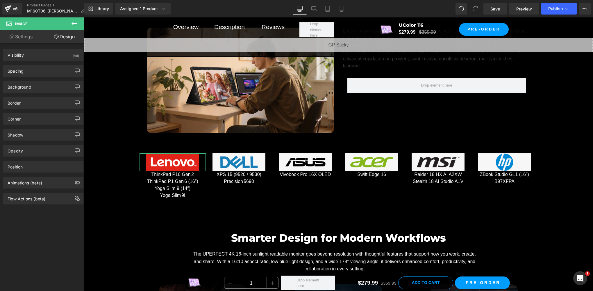
type input "0"
drag, startPoint x: 13, startPoint y: 119, endPoint x: 14, endPoint y: 125, distance: 6.2
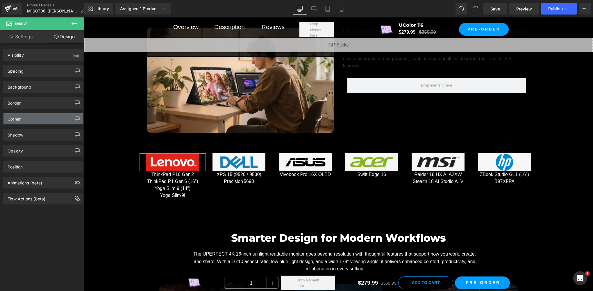
click at [13, 119] on div "Corner" at bounding box center [14, 117] width 13 height 8
click at [25, 120] on div "Corner" at bounding box center [43, 118] width 80 height 11
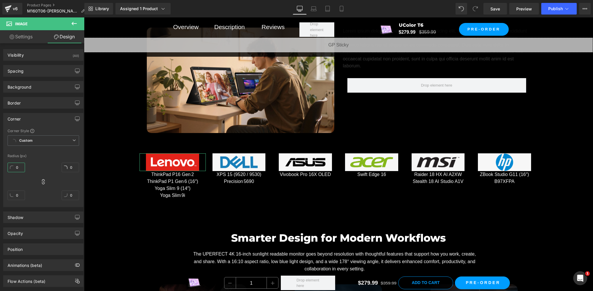
click at [16, 169] on input "0" at bounding box center [16, 168] width 17 height 10
paste input "15"
type input "15"
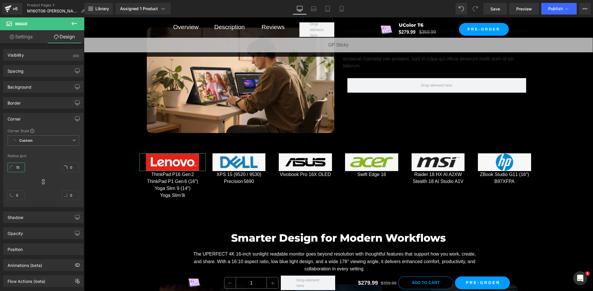
type input "15"
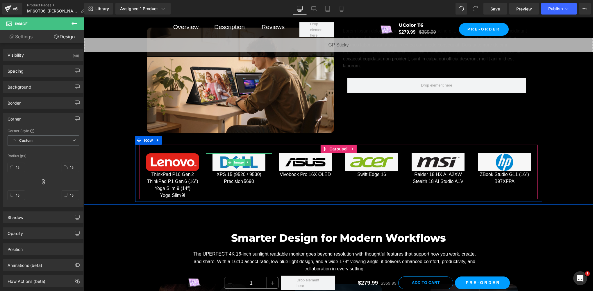
click at [235, 159] on span "Image" at bounding box center [239, 162] width 12 height 7
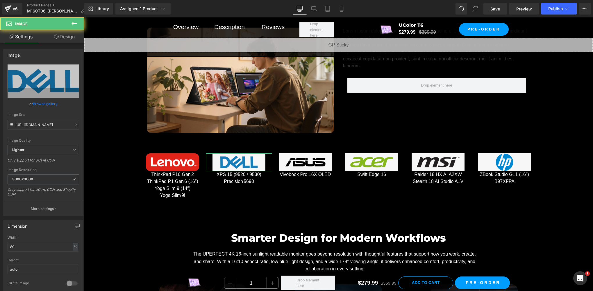
click at [67, 40] on link "Design" at bounding box center [64, 36] width 42 height 13
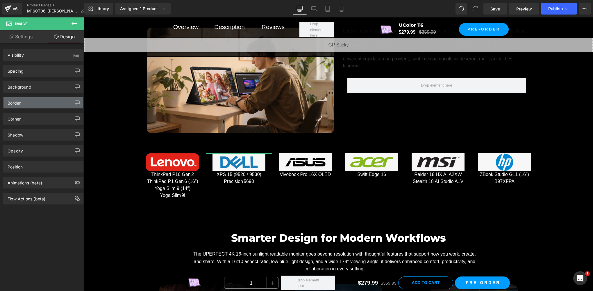
click at [30, 101] on div "Border" at bounding box center [43, 102] width 80 height 11
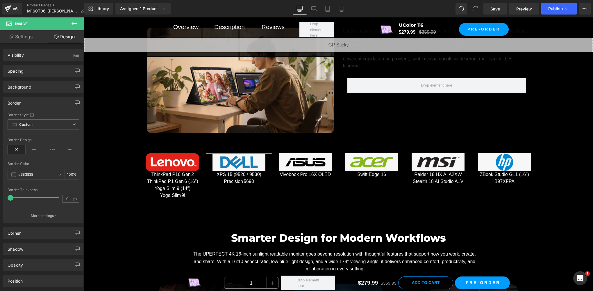
click at [28, 101] on div "Border" at bounding box center [43, 102] width 80 height 11
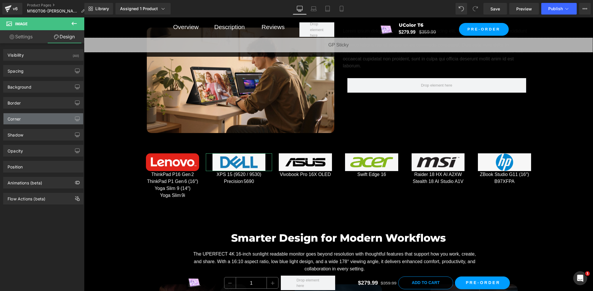
click at [27, 120] on div "Corner" at bounding box center [43, 118] width 80 height 11
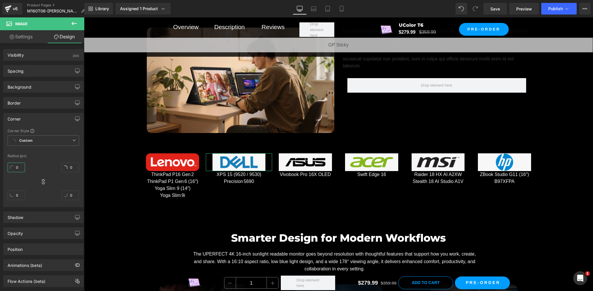
click at [19, 167] on input "0" at bounding box center [16, 168] width 17 height 10
paste input "15"
type input "15"
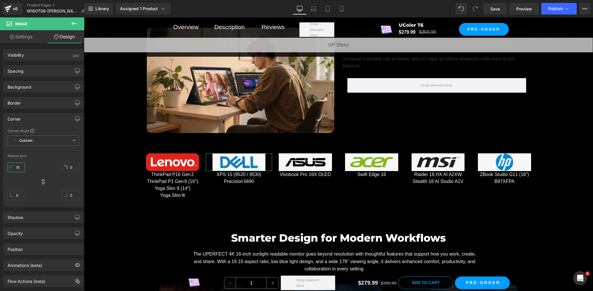
type input "15"
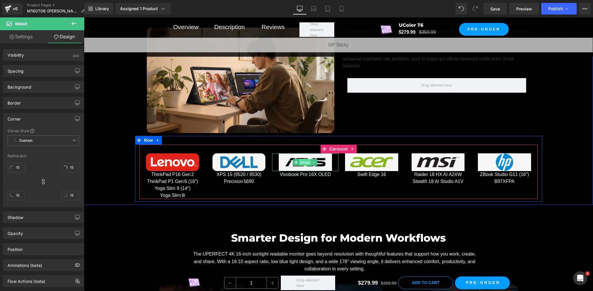
click at [306, 160] on span "Image" at bounding box center [305, 162] width 12 height 7
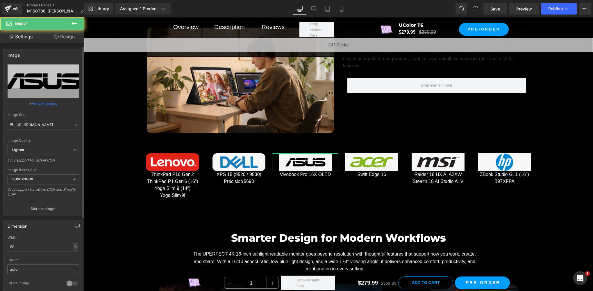
scroll to position [267, 0]
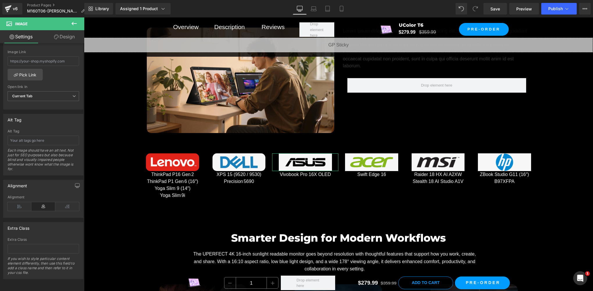
click at [56, 33] on link "Design" at bounding box center [64, 36] width 42 height 13
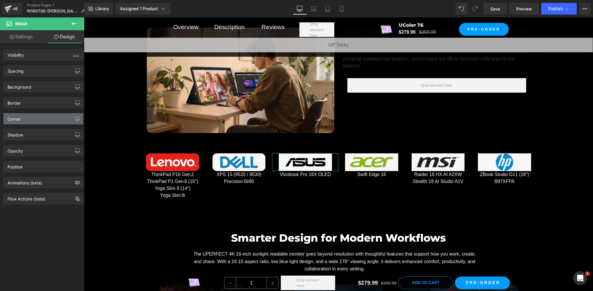
click at [17, 119] on div "Corner" at bounding box center [14, 117] width 13 height 8
click at [16, 116] on div "Corner" at bounding box center [14, 117] width 13 height 8
click at [22, 117] on div "Corner" at bounding box center [43, 118] width 80 height 11
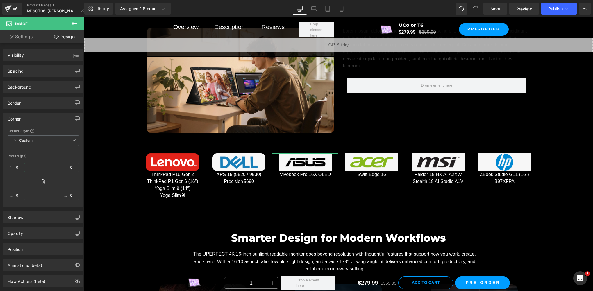
click at [18, 170] on input "0" at bounding box center [16, 168] width 17 height 10
paste input "15"
type input "15"
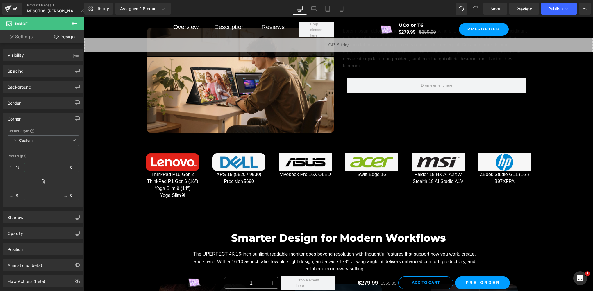
type input "15"
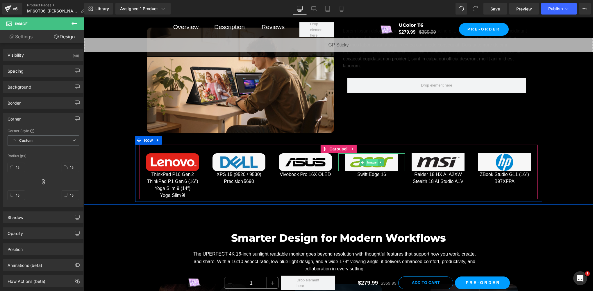
click at [369, 159] on span "Image" at bounding box center [372, 162] width 12 height 7
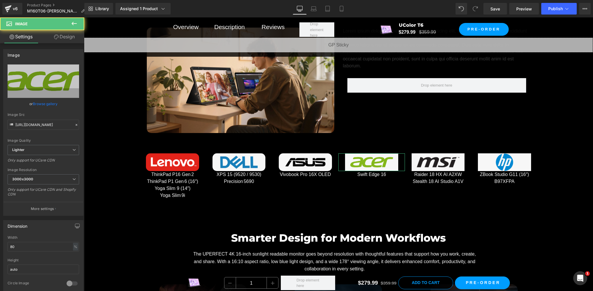
click at [67, 40] on link "Design" at bounding box center [64, 36] width 42 height 13
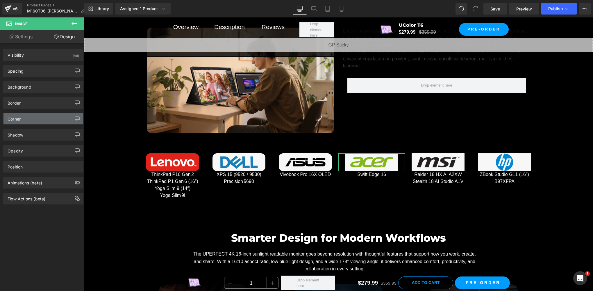
click at [26, 120] on div "Corner" at bounding box center [43, 118] width 80 height 11
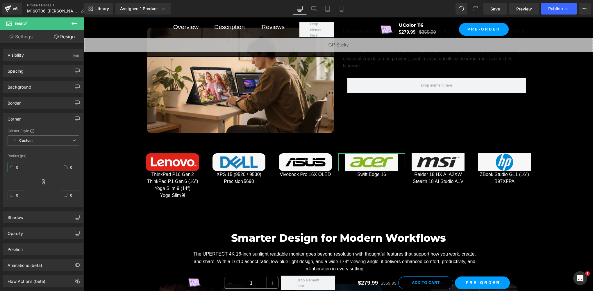
click at [22, 165] on input "0" at bounding box center [16, 168] width 17 height 10
paste input "15"
type input "15"
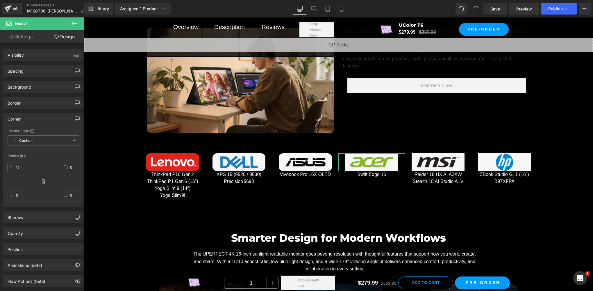
type input "15"
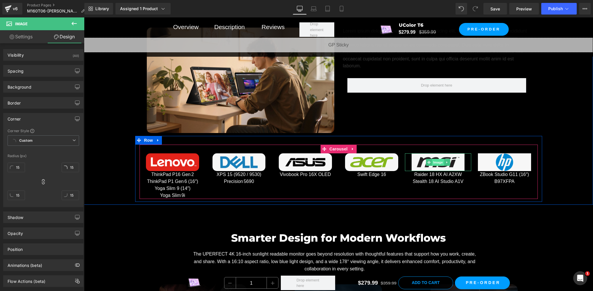
click at [438, 161] on span "Image" at bounding box center [438, 162] width 12 height 7
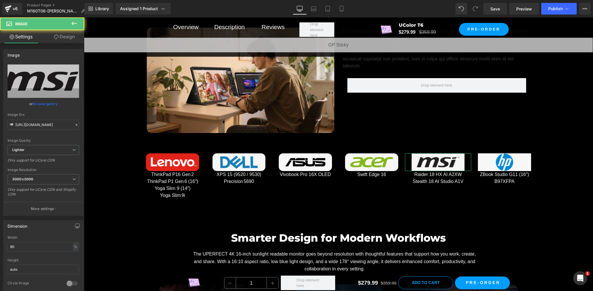
drag, startPoint x: 65, startPoint y: 37, endPoint x: 17, endPoint y: 124, distance: 99.1
click at [65, 37] on link "Design" at bounding box center [64, 36] width 42 height 13
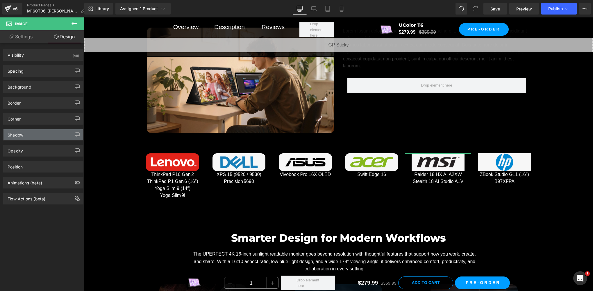
type input "0"
click at [21, 120] on div "Corner" at bounding box center [43, 118] width 80 height 11
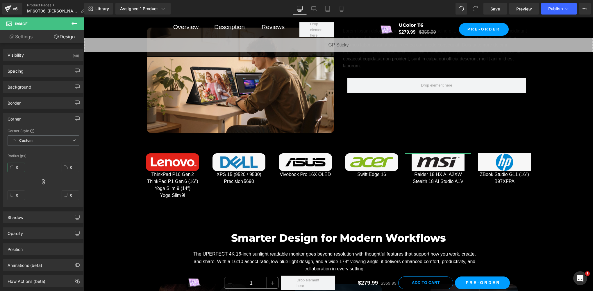
click at [19, 170] on input "0" at bounding box center [16, 168] width 17 height 10
paste input "15"
type input "15"
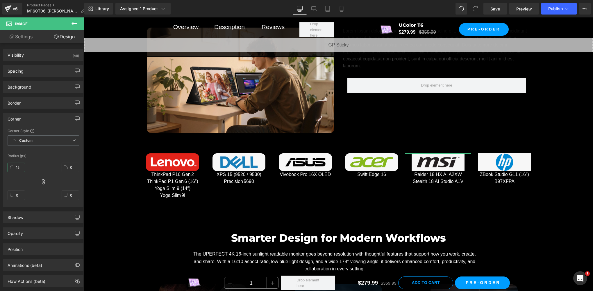
type input "15"
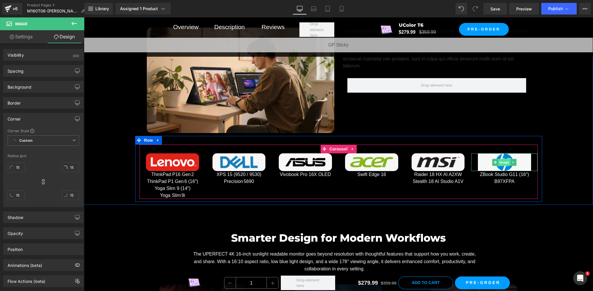
click at [503, 162] on span "Image" at bounding box center [505, 162] width 12 height 7
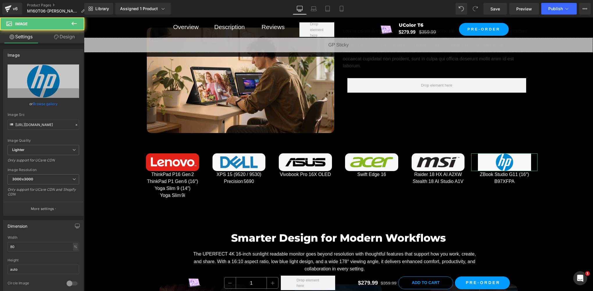
click at [64, 33] on link "Design" at bounding box center [64, 36] width 42 height 13
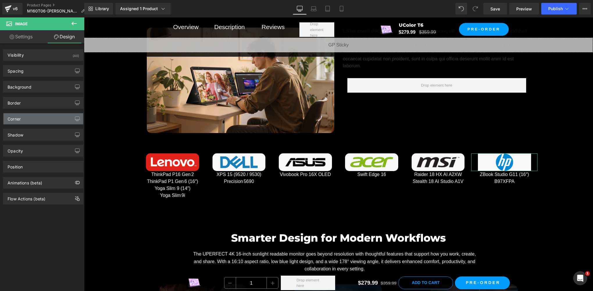
click at [17, 120] on div "Corner" at bounding box center [14, 117] width 13 height 8
click at [20, 119] on div "Corner" at bounding box center [14, 117] width 13 height 8
click at [21, 120] on div "Corner" at bounding box center [14, 117] width 13 height 8
click at [39, 119] on div "Corner" at bounding box center [43, 118] width 80 height 11
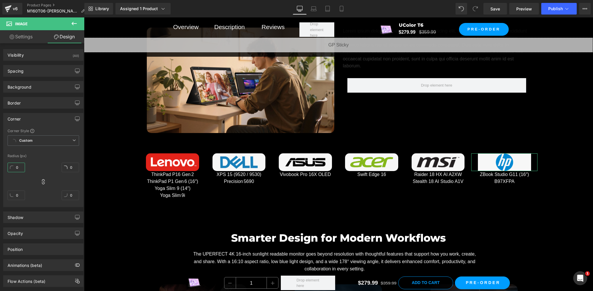
click at [17, 164] on input "0" at bounding box center [16, 168] width 17 height 10
paste input "15"
type input "15"
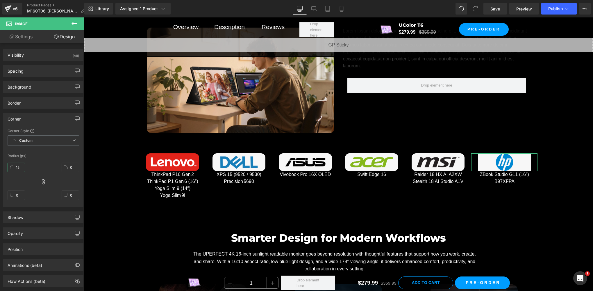
type input "15"
click at [495, 11] on span "Save" at bounding box center [495, 9] width 10 height 6
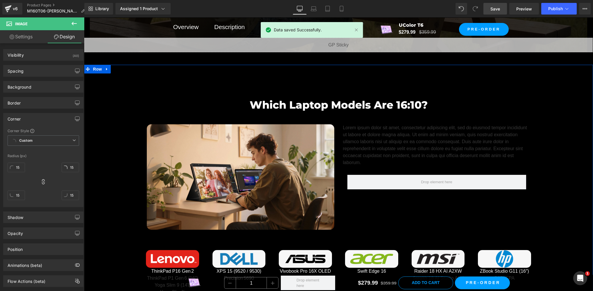
scroll to position [2620, 0]
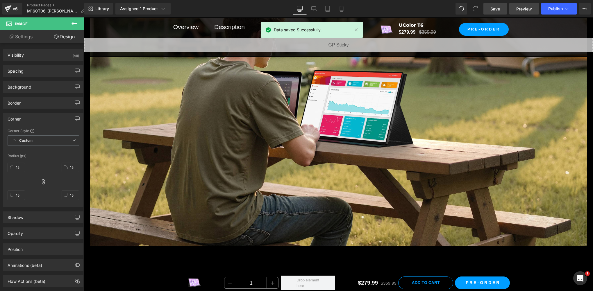
click at [513, 11] on link "Preview" at bounding box center [524, 9] width 30 height 12
